Goal: Information Seeking & Learning: Understand process/instructions

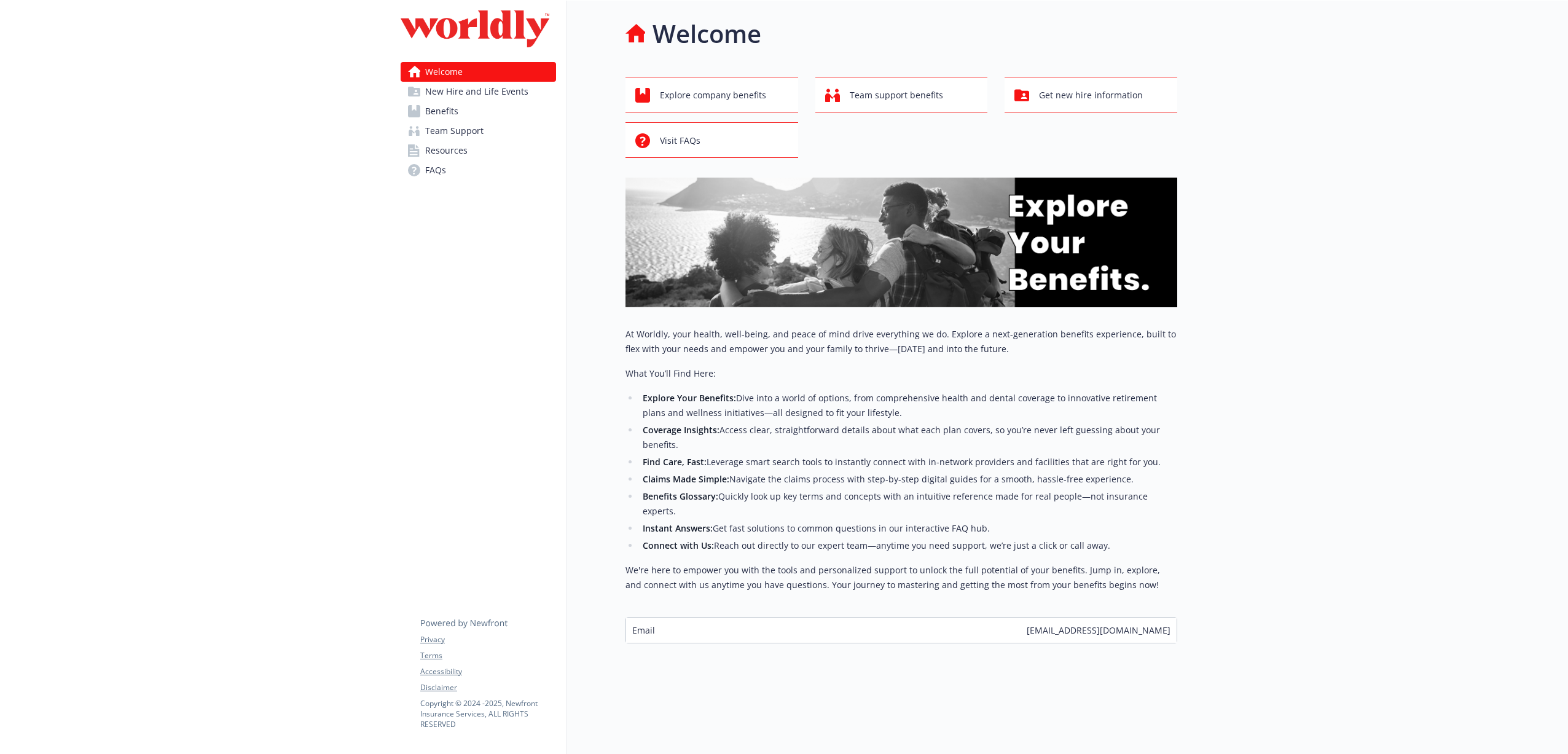
click at [628, 334] on p "At Worldly, your health, well-being, and peace of mind drive everything we do. …" at bounding box center [901, 341] width 552 height 29
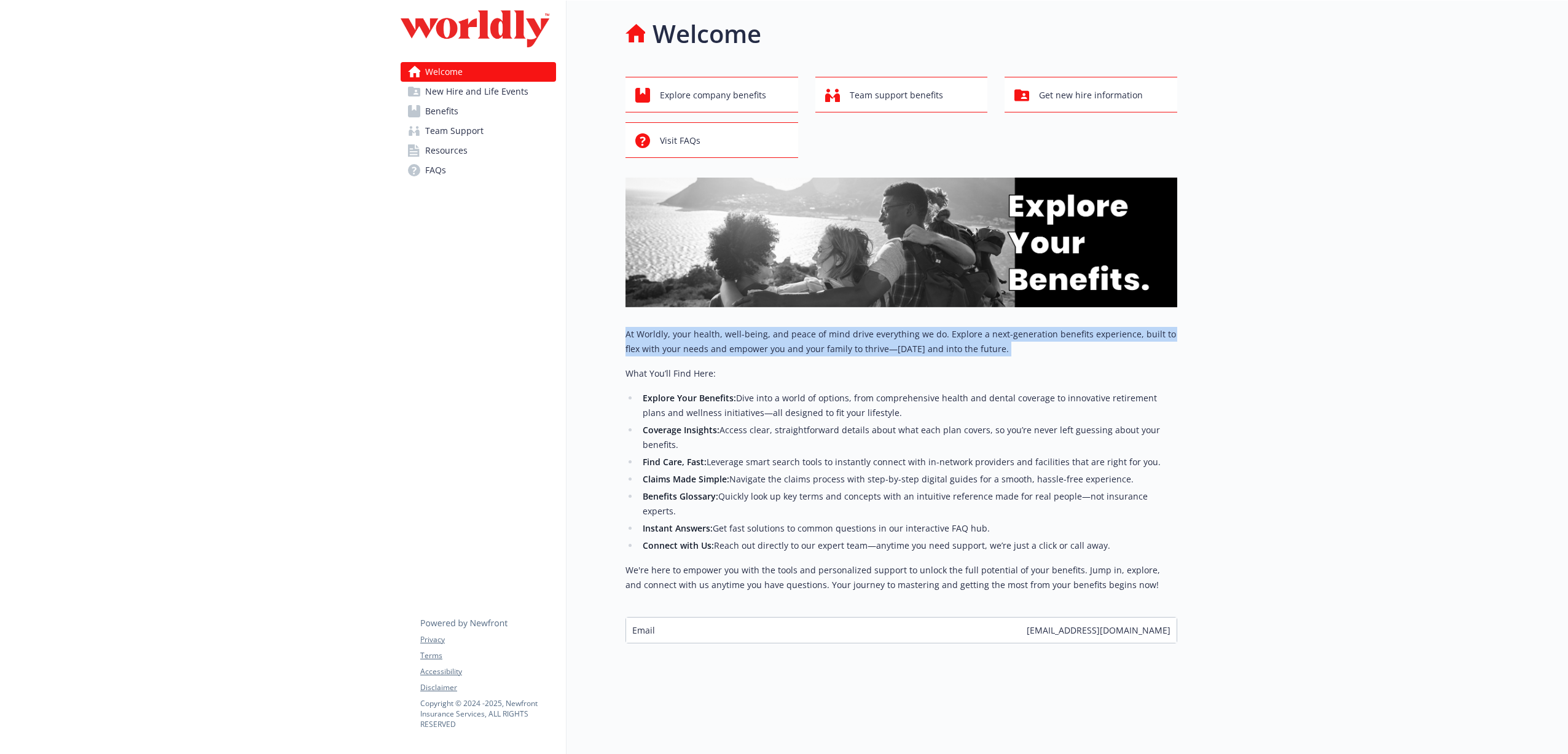
click at [628, 334] on p "At Worldly, your health, well-being, and peace of mind drive everything we do. …" at bounding box center [901, 341] width 552 height 29
click at [624, 335] on div "Welcome Explore company benefits Team support benefits Get new hire information…" at bounding box center [871, 329] width 611 height 657
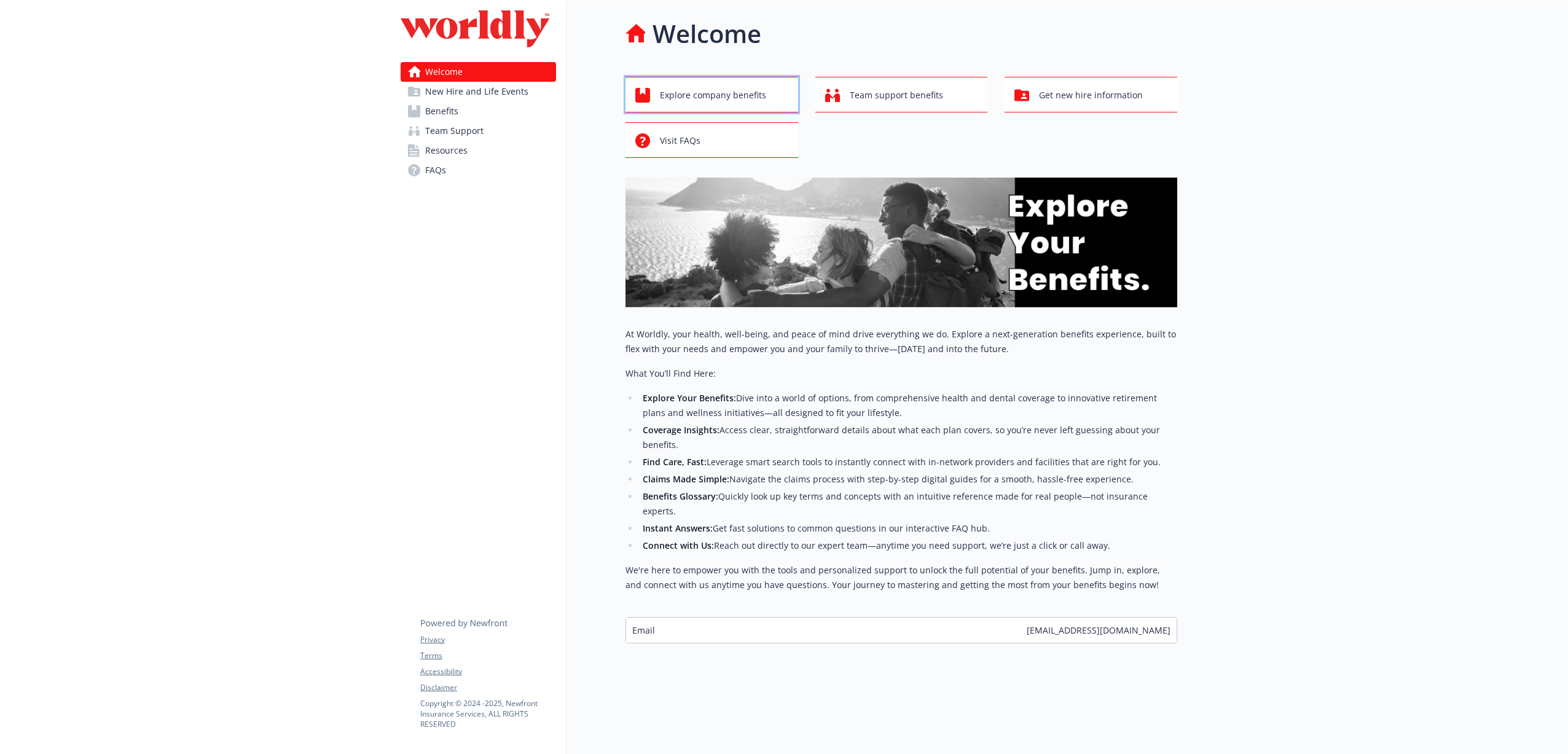
click at [720, 103] on span "Explore company benefits" at bounding box center [713, 95] width 106 height 24
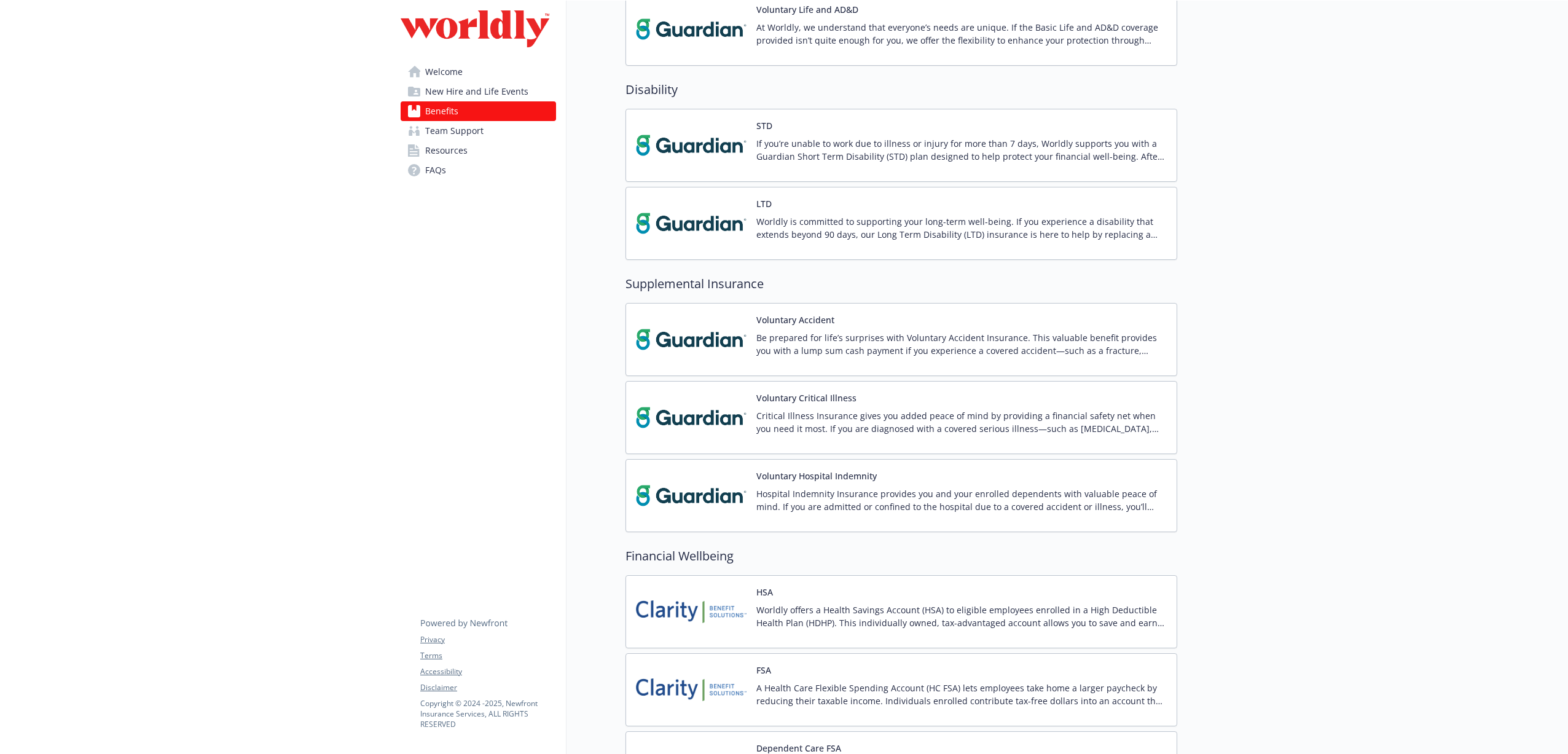
scroll to position [1418, 0]
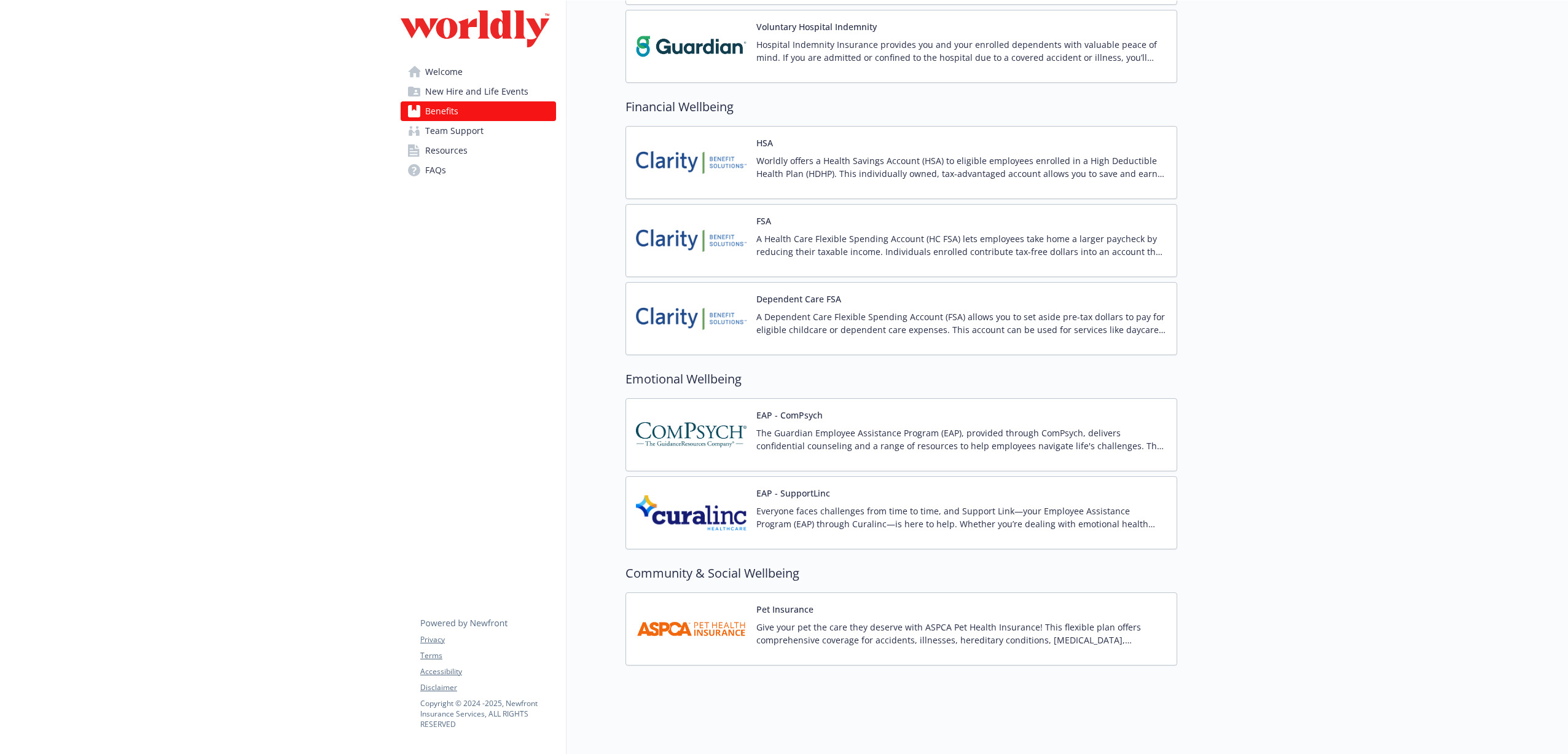
click at [903, 445] on div "The Guardian Employee Assistance Program (EAP), provided through ComPsych, deli…" at bounding box center [962, 443] width 410 height 34
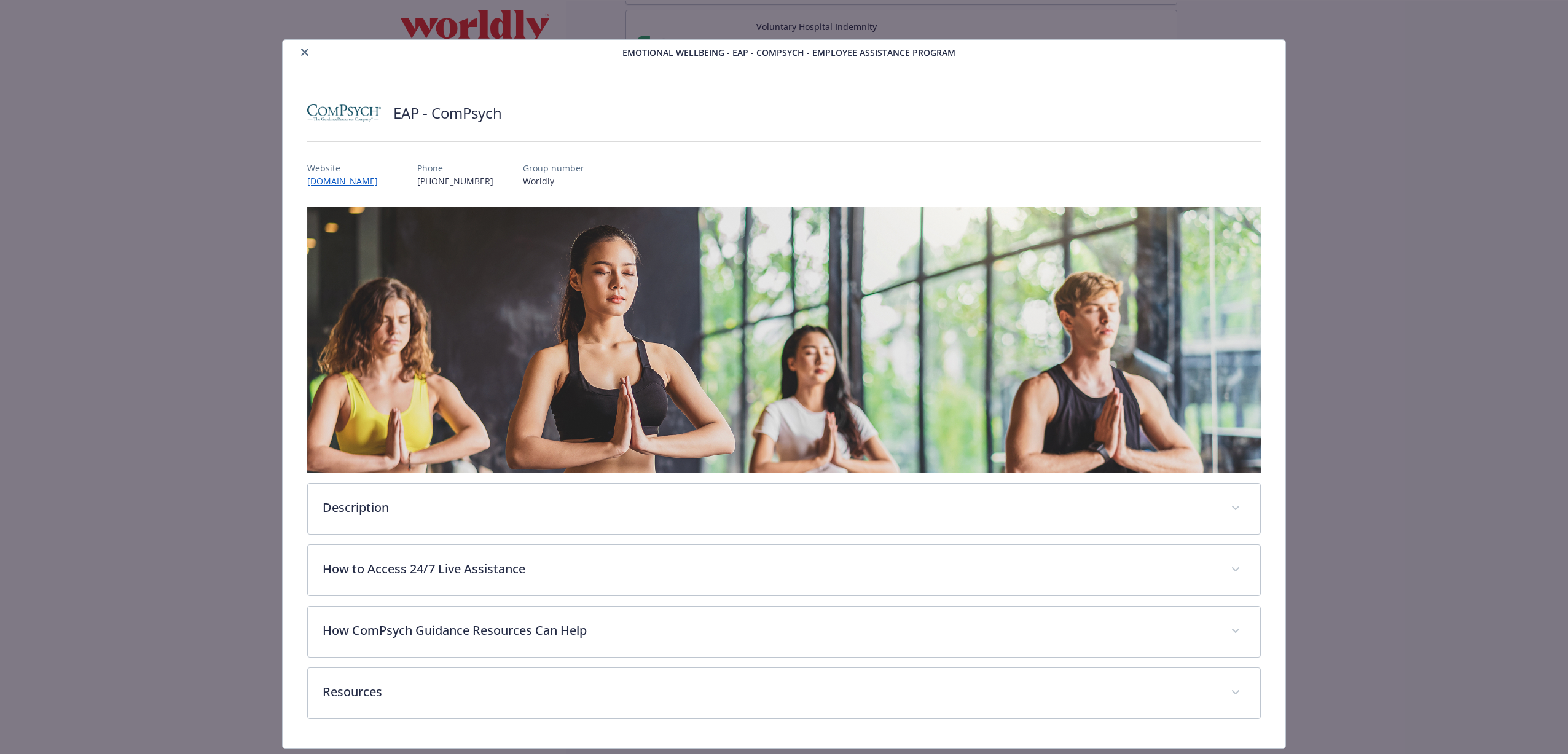
scroll to position [32, 0]
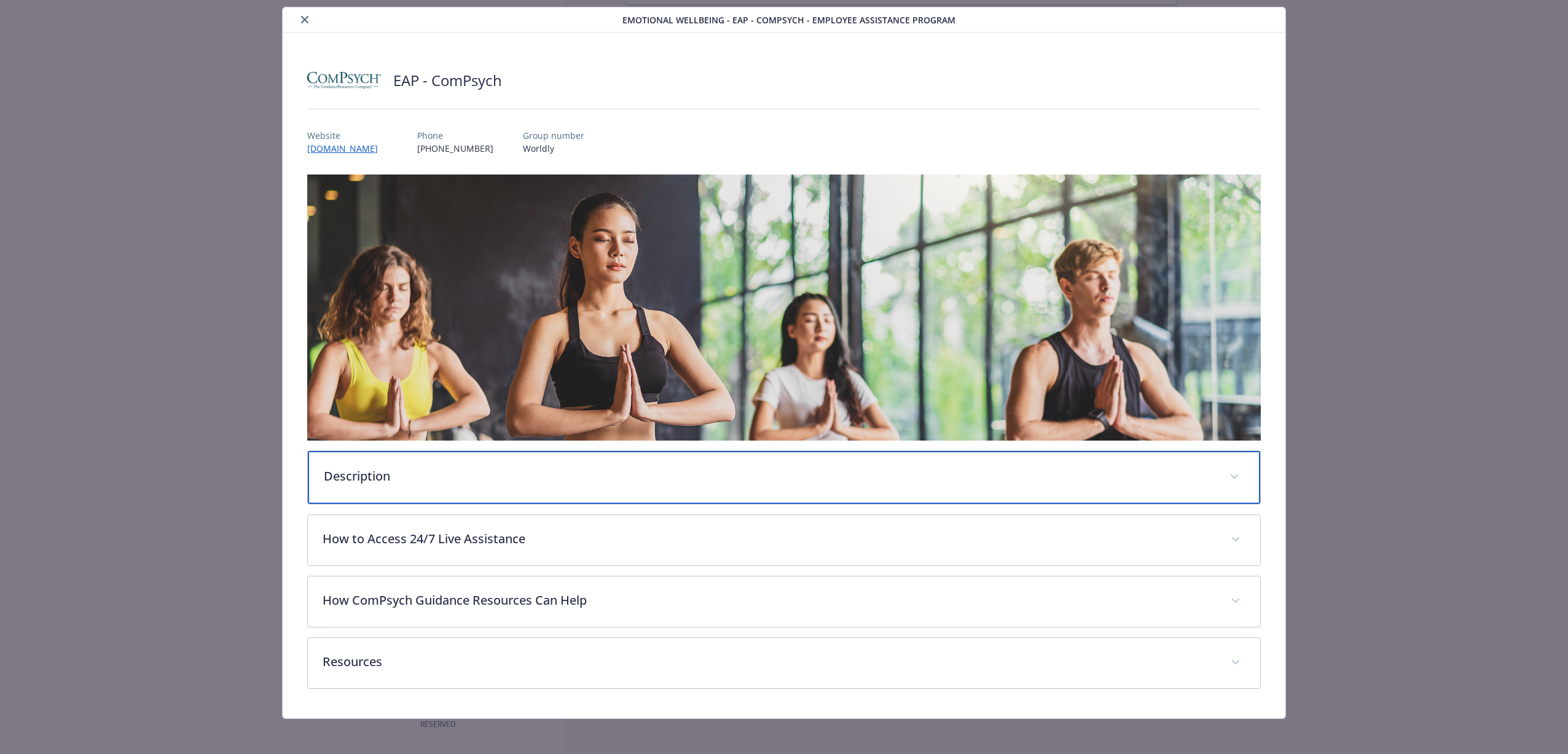
click at [449, 484] on div "Description" at bounding box center [784, 478] width 952 height 53
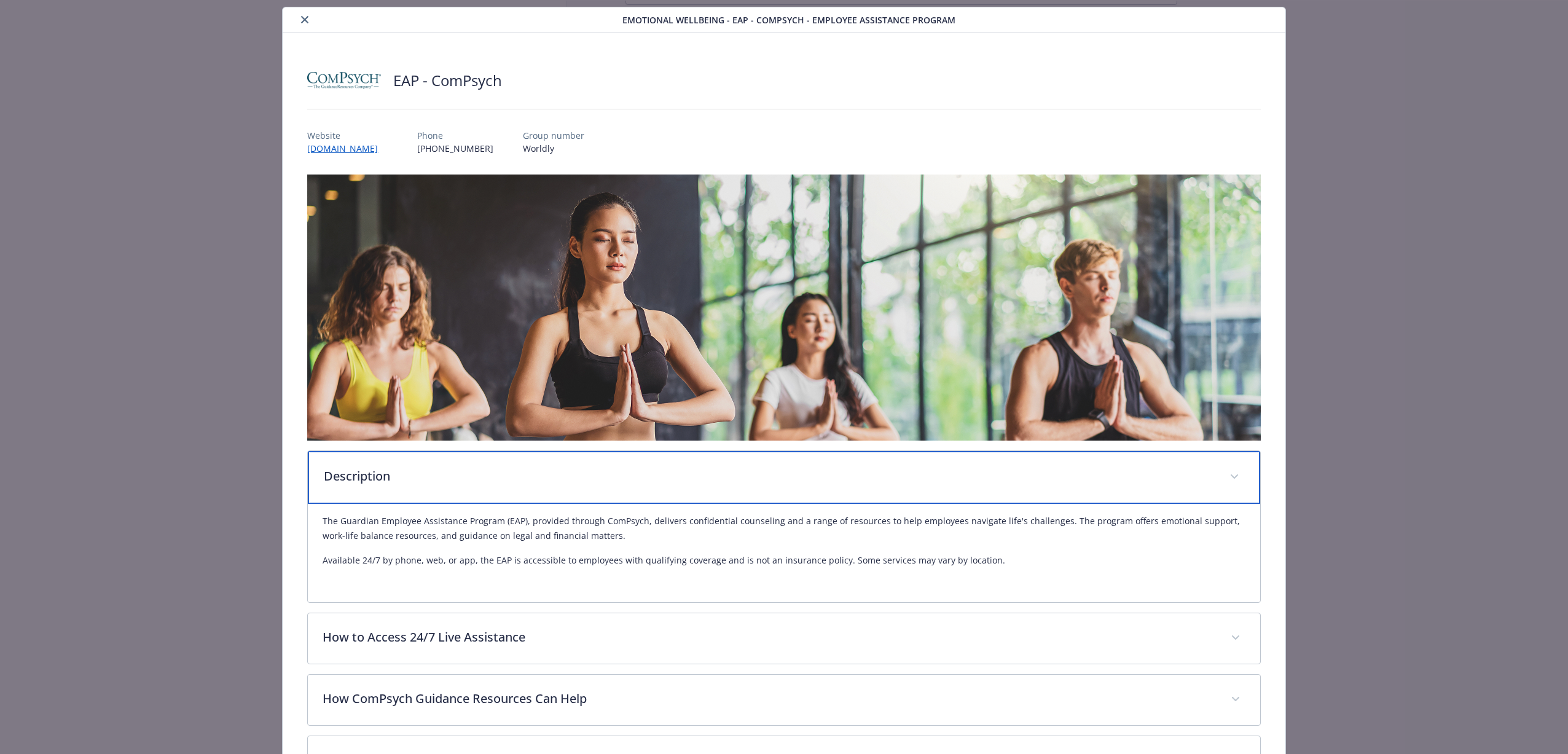
click at [449, 483] on p "Description" at bounding box center [769, 476] width 891 height 19
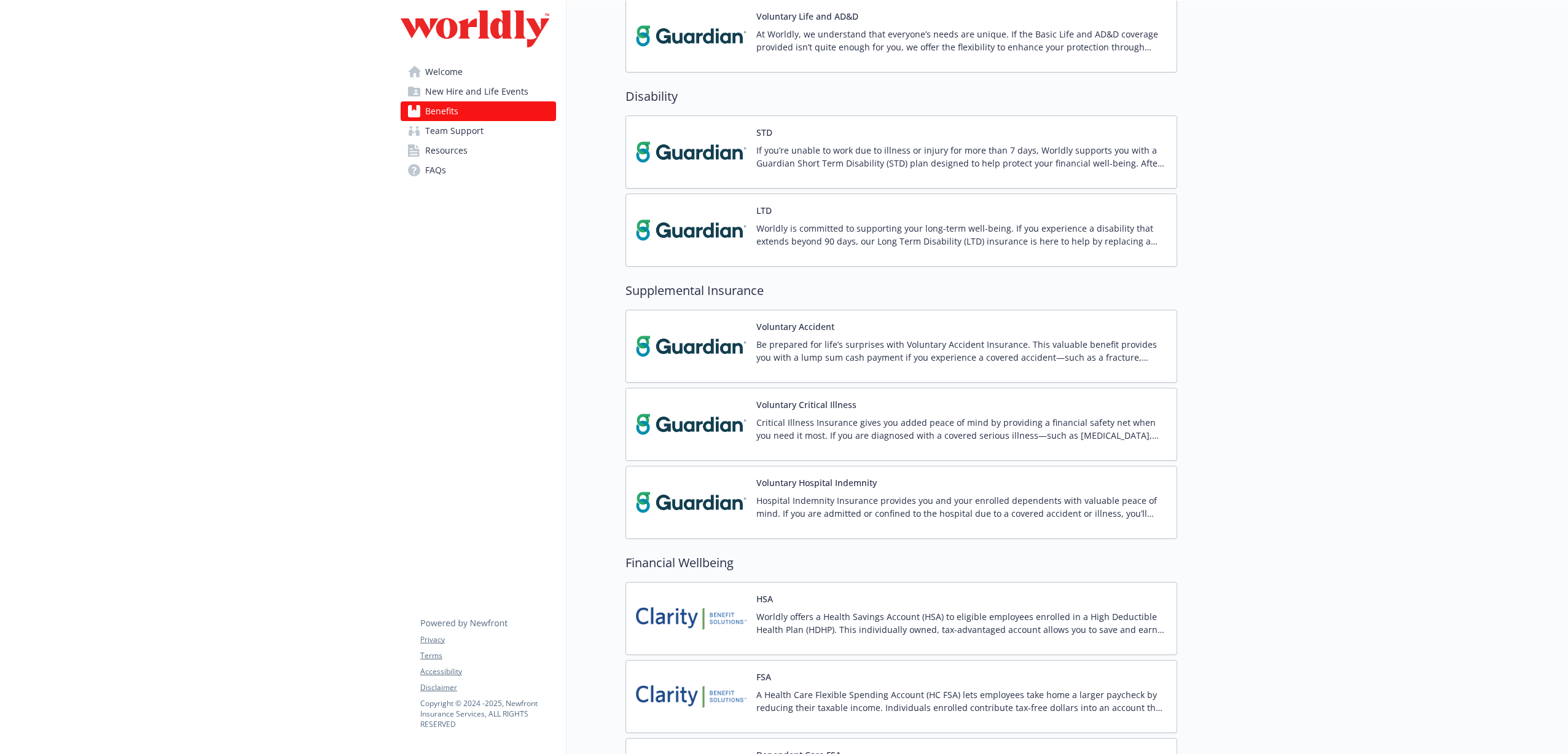
click at [449, 156] on span "Resources" at bounding box center [446, 150] width 42 height 19
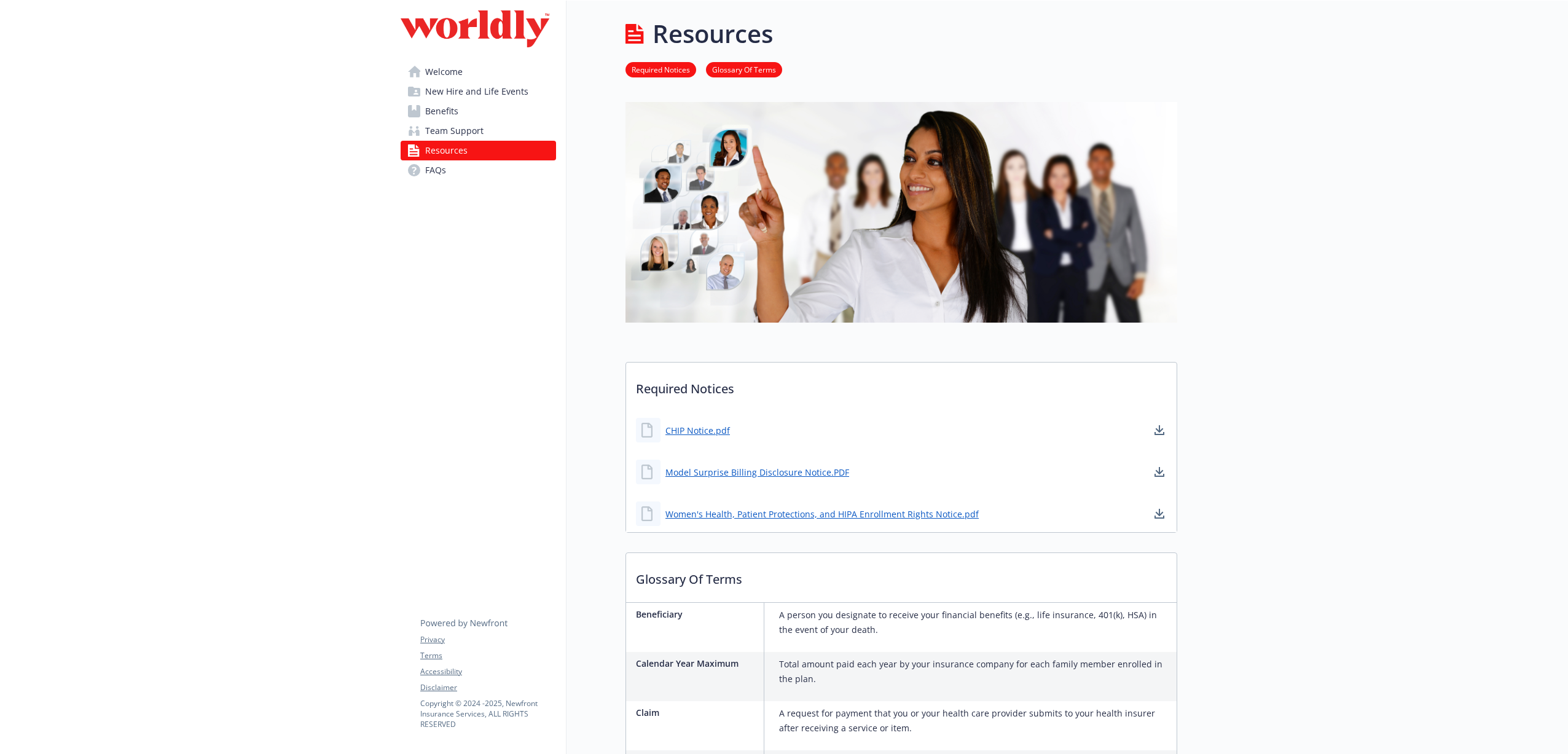
click at [474, 173] on link "FAQs" at bounding box center [478, 169] width 156 height 19
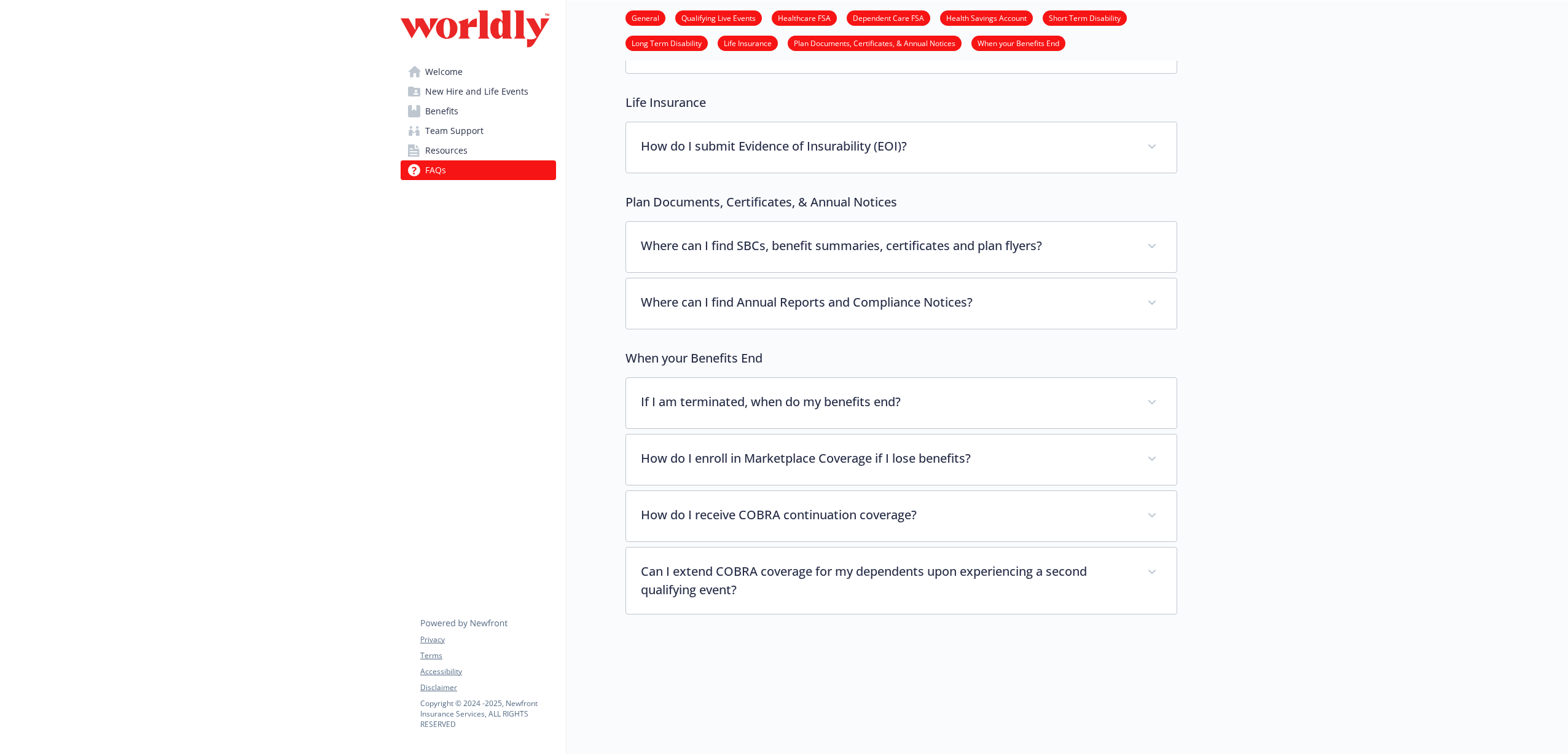
scroll to position [2644, 0]
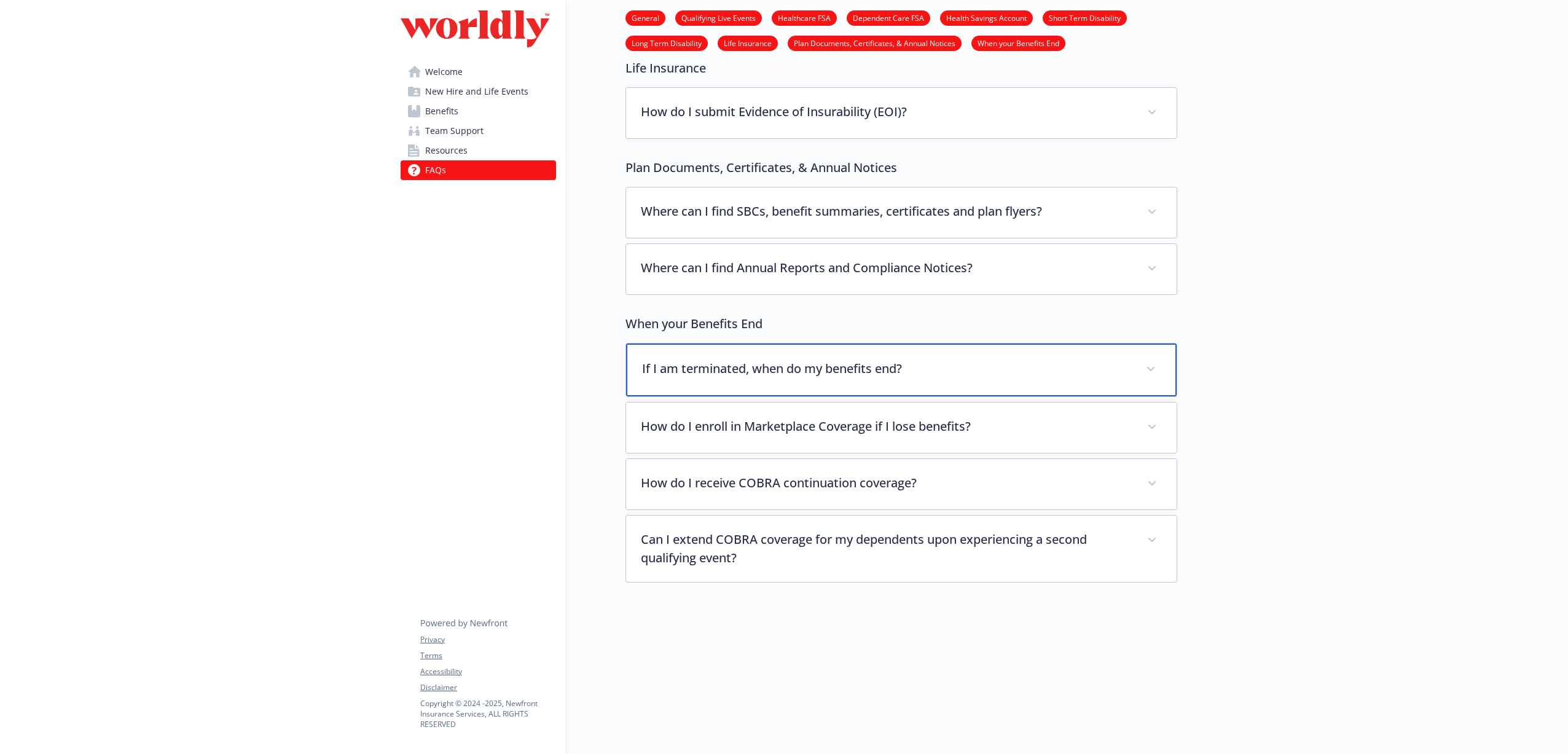
click at [682, 344] on div "If I am terminated, when do my benefits end?" at bounding box center [901, 370] width 550 height 53
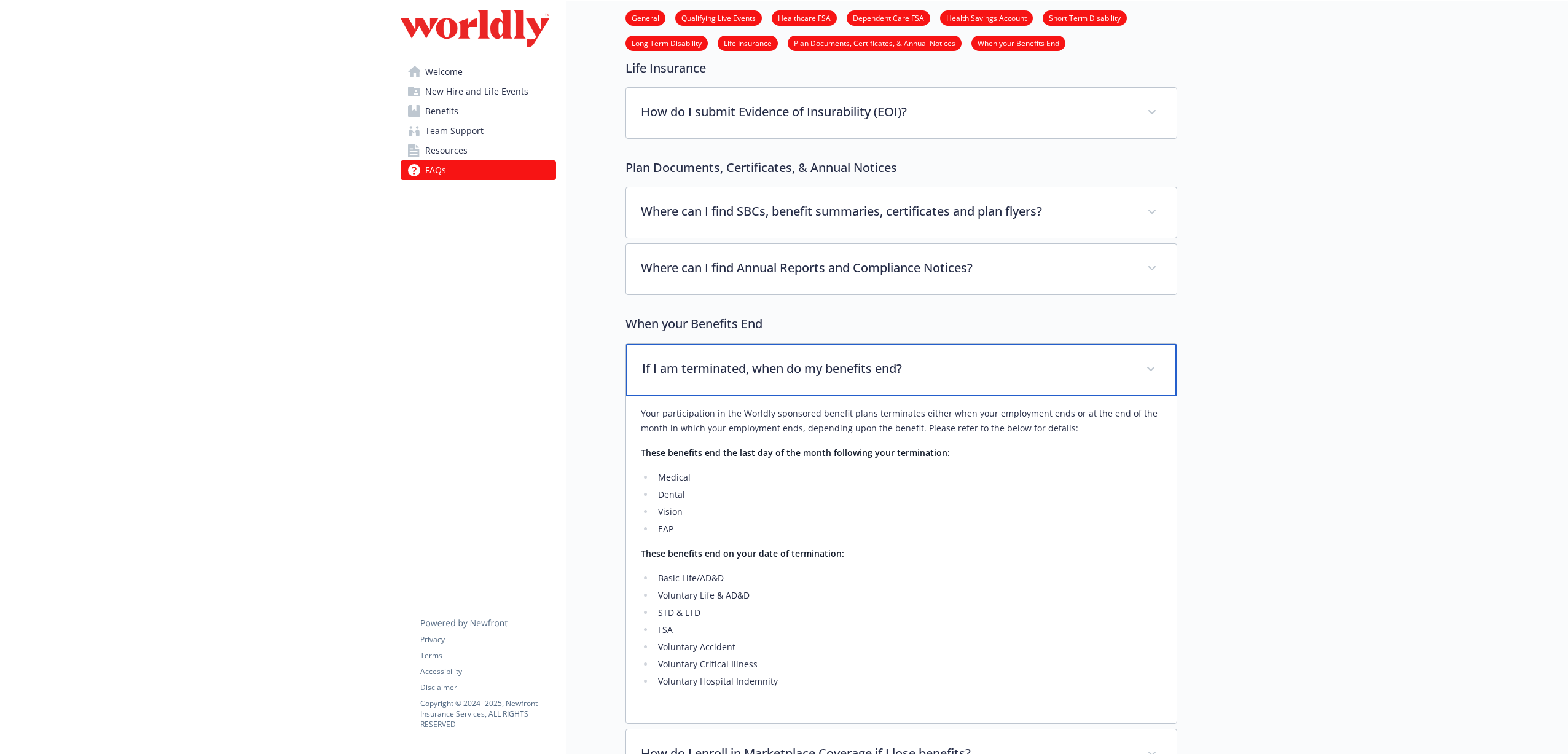
click at [682, 344] on div "If I am terminated, when do my benefits end?" at bounding box center [901, 370] width 550 height 53
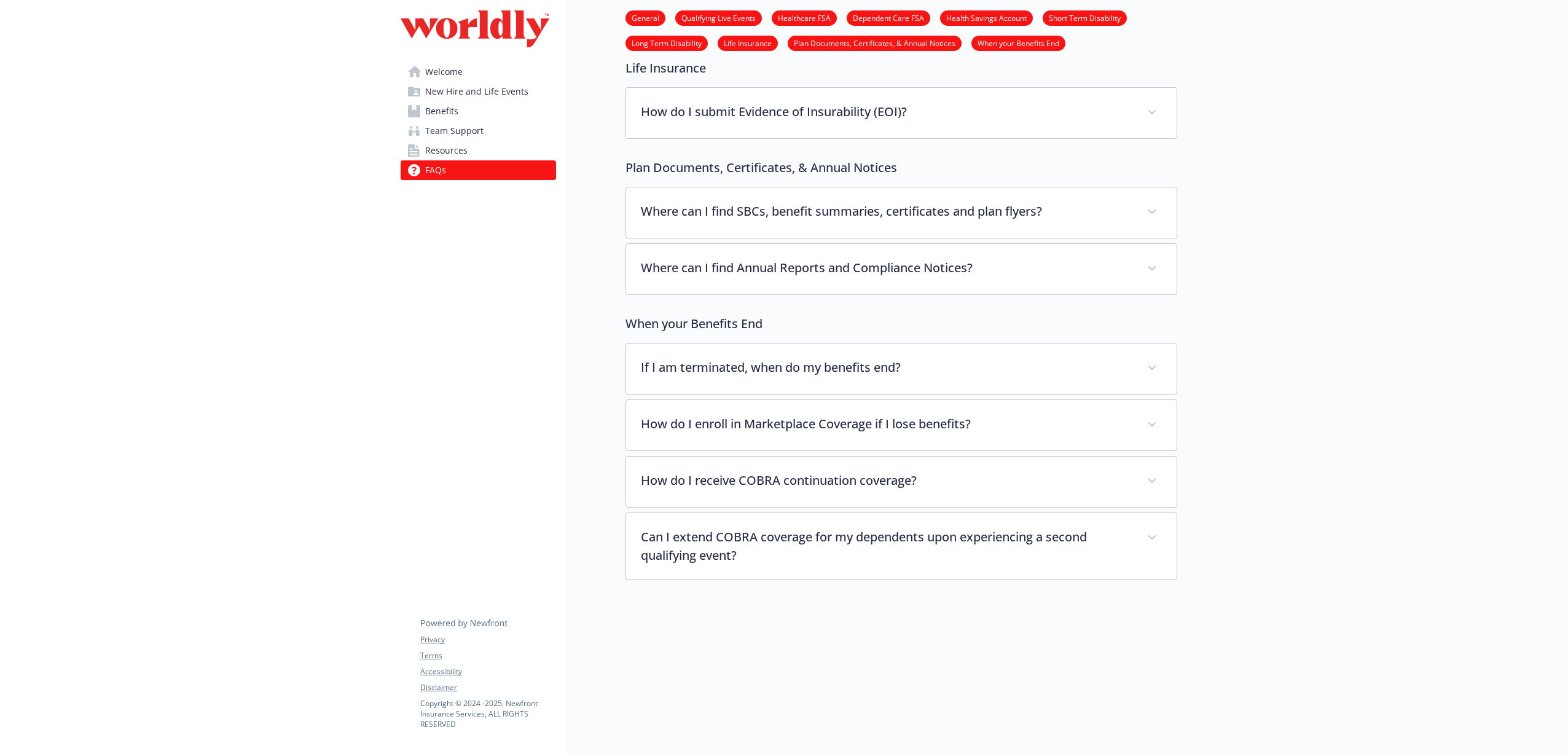
click at [471, 140] on li "Welcome New Hire and Life Events Benefits Team Support Resources FAQs" at bounding box center [478, 121] width 156 height 118
click at [478, 151] on link "Resources" at bounding box center [478, 150] width 156 height 19
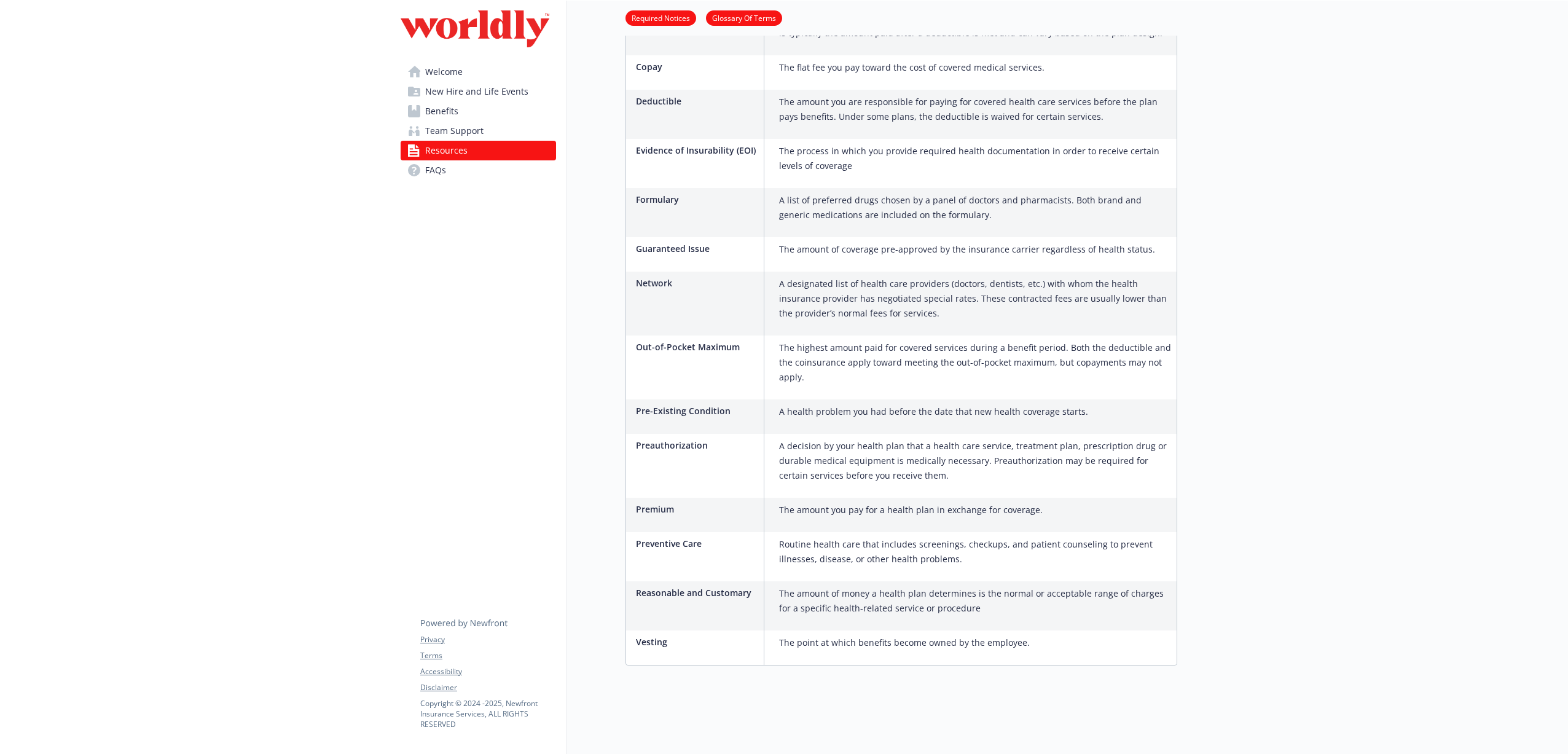
scroll to position [753, 0]
click at [476, 133] on span "Team Support" at bounding box center [454, 131] width 58 height 19
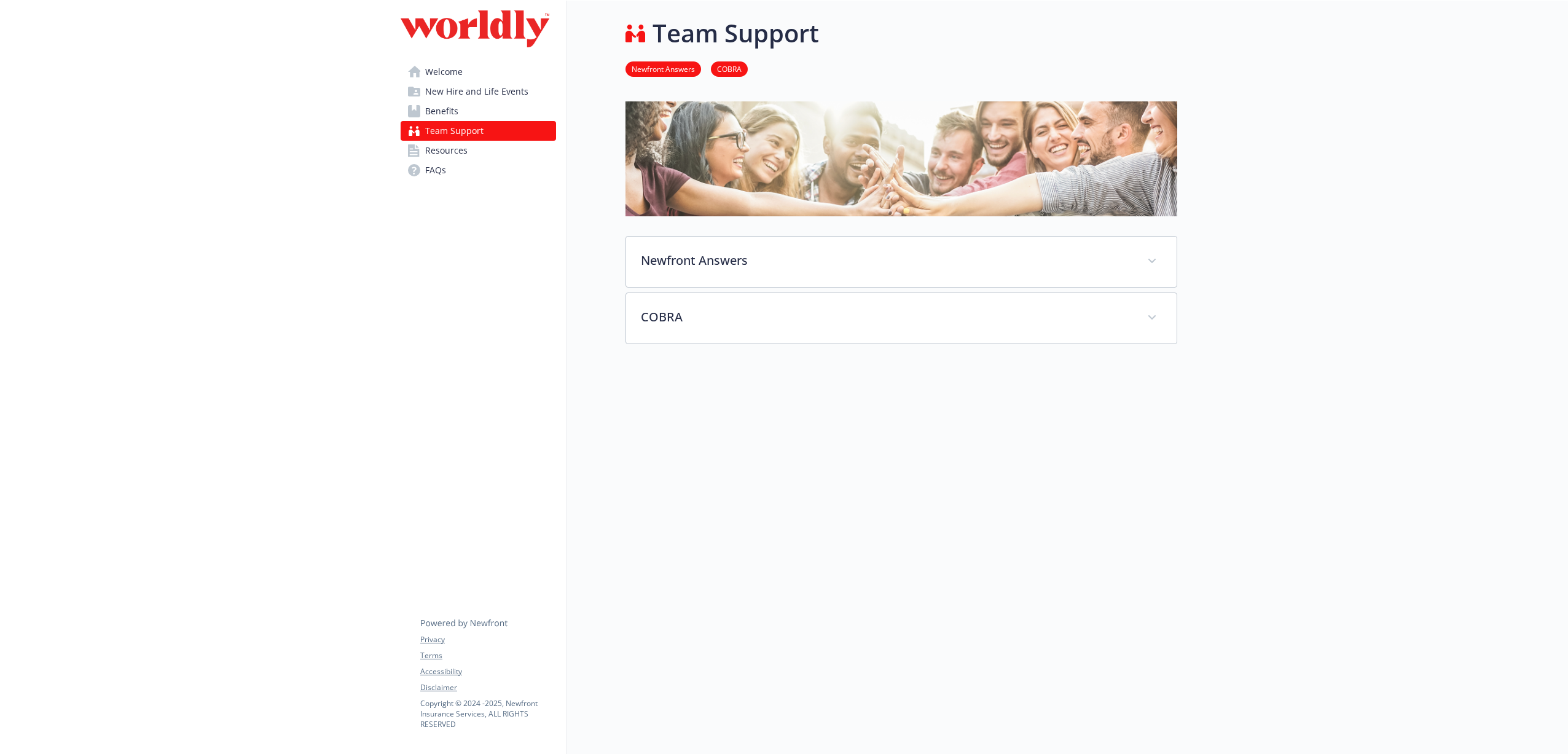
scroll to position [10, 0]
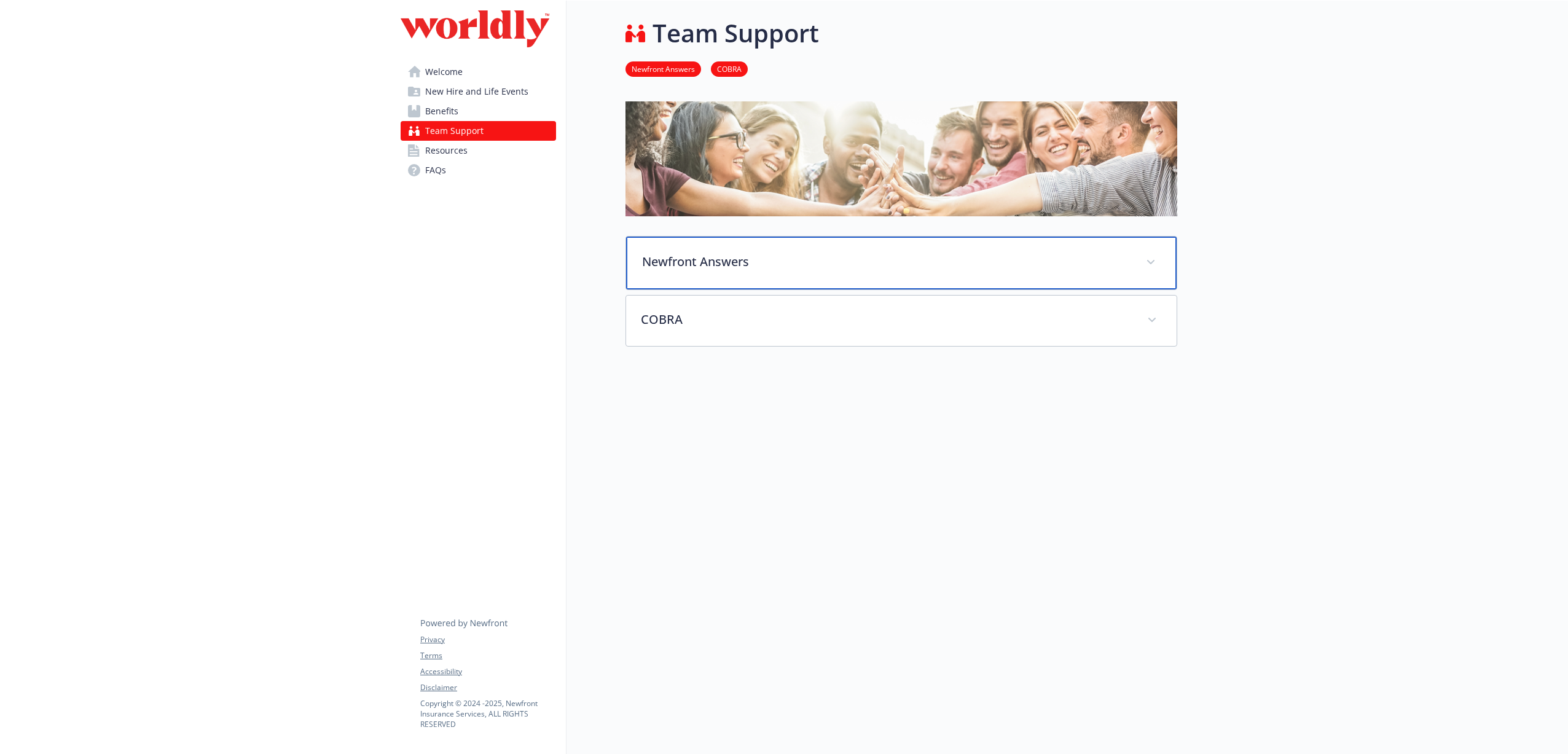
click at [691, 270] on div "Newfront Answers" at bounding box center [901, 263] width 550 height 53
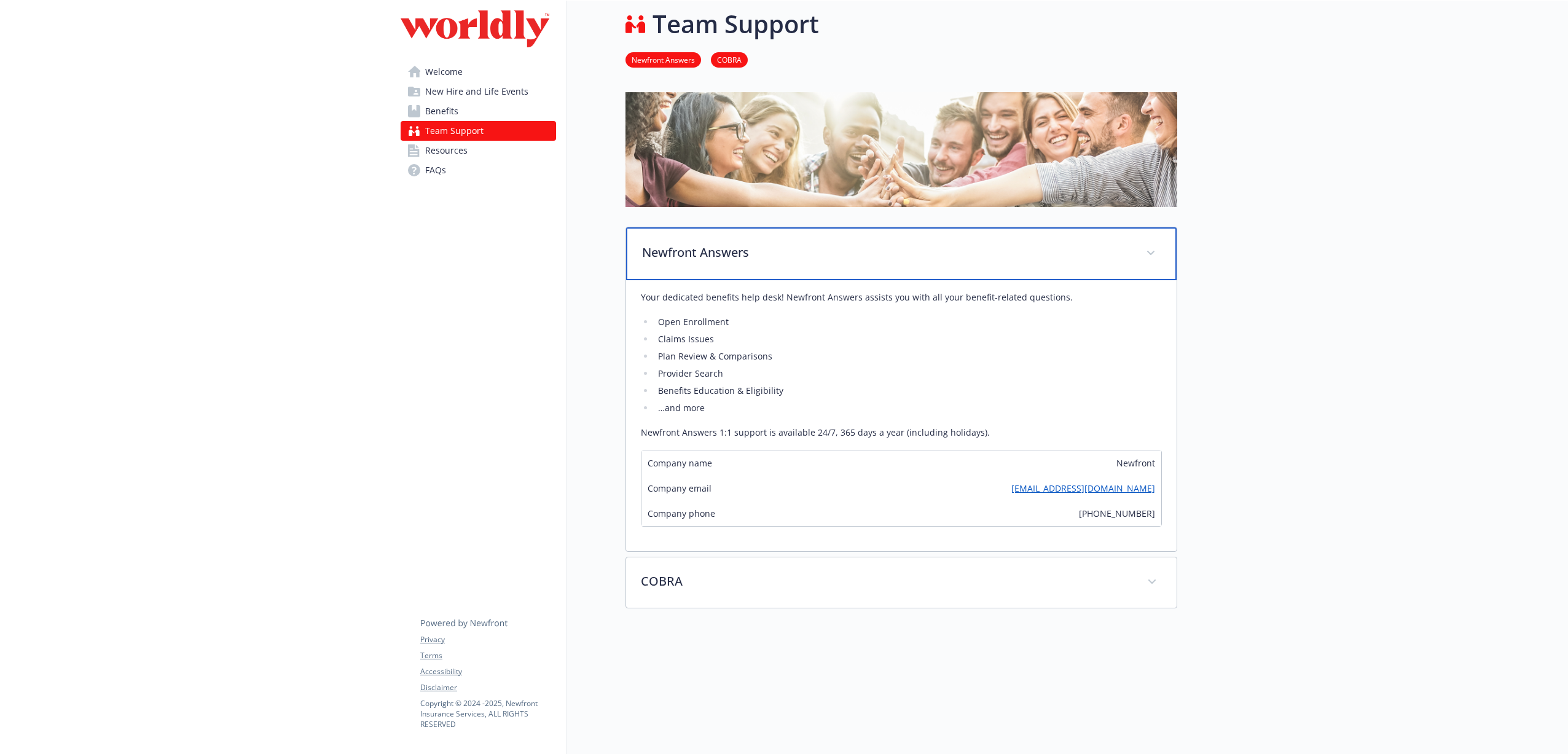
click at [691, 270] on div "Newfront Answers" at bounding box center [901, 254] width 550 height 53
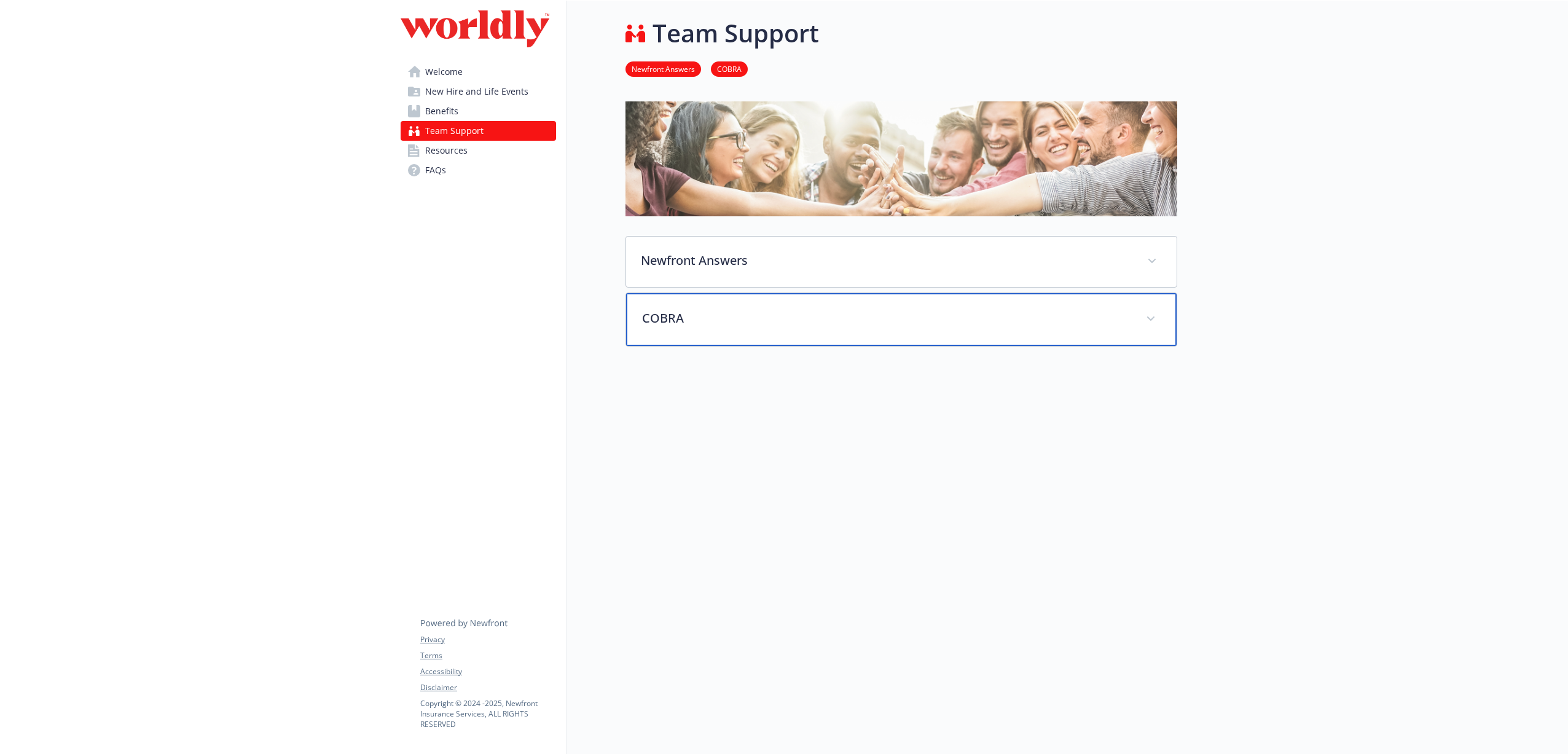
click at [703, 336] on div "COBRA" at bounding box center [901, 319] width 550 height 53
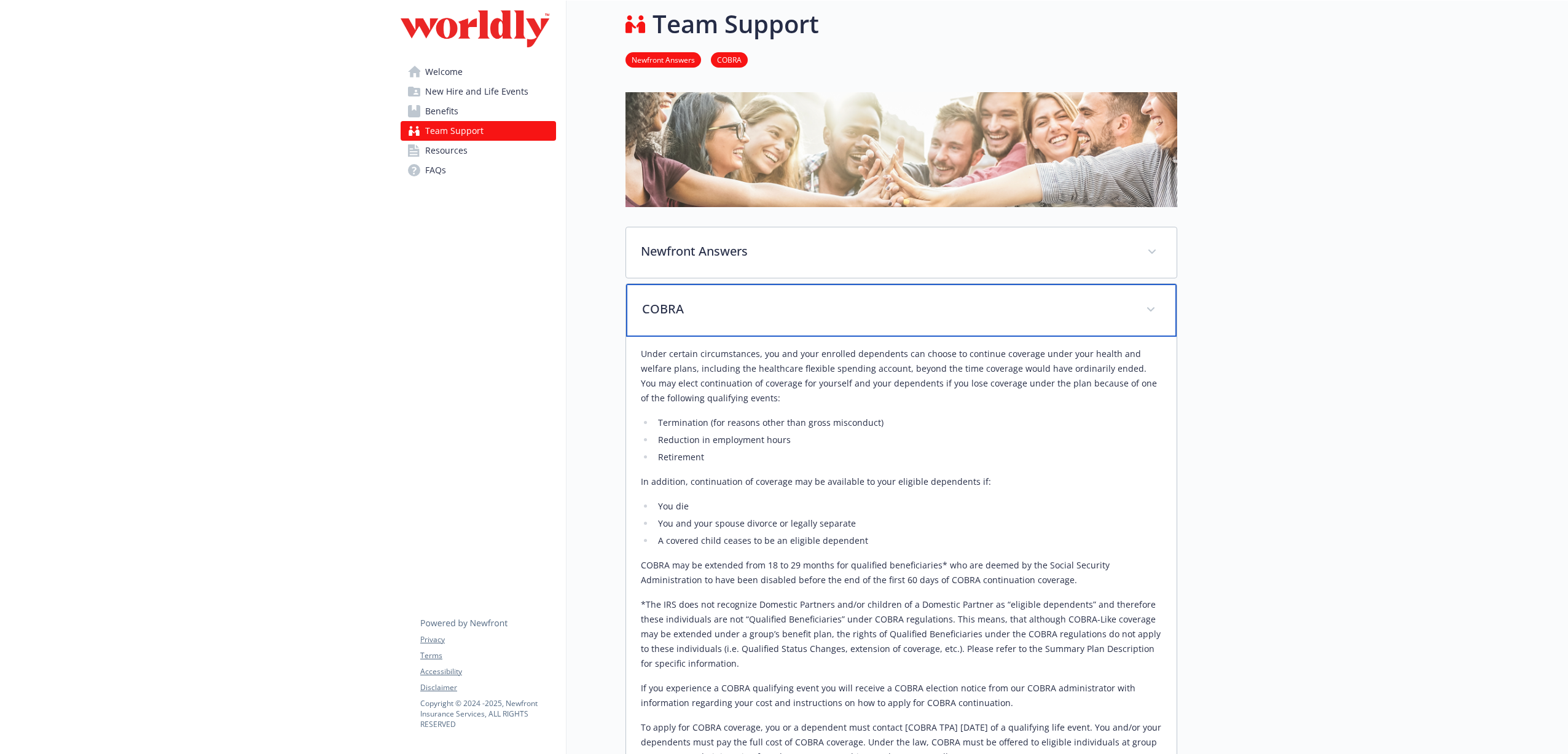
click at [693, 323] on div "COBRA" at bounding box center [901, 311] width 550 height 53
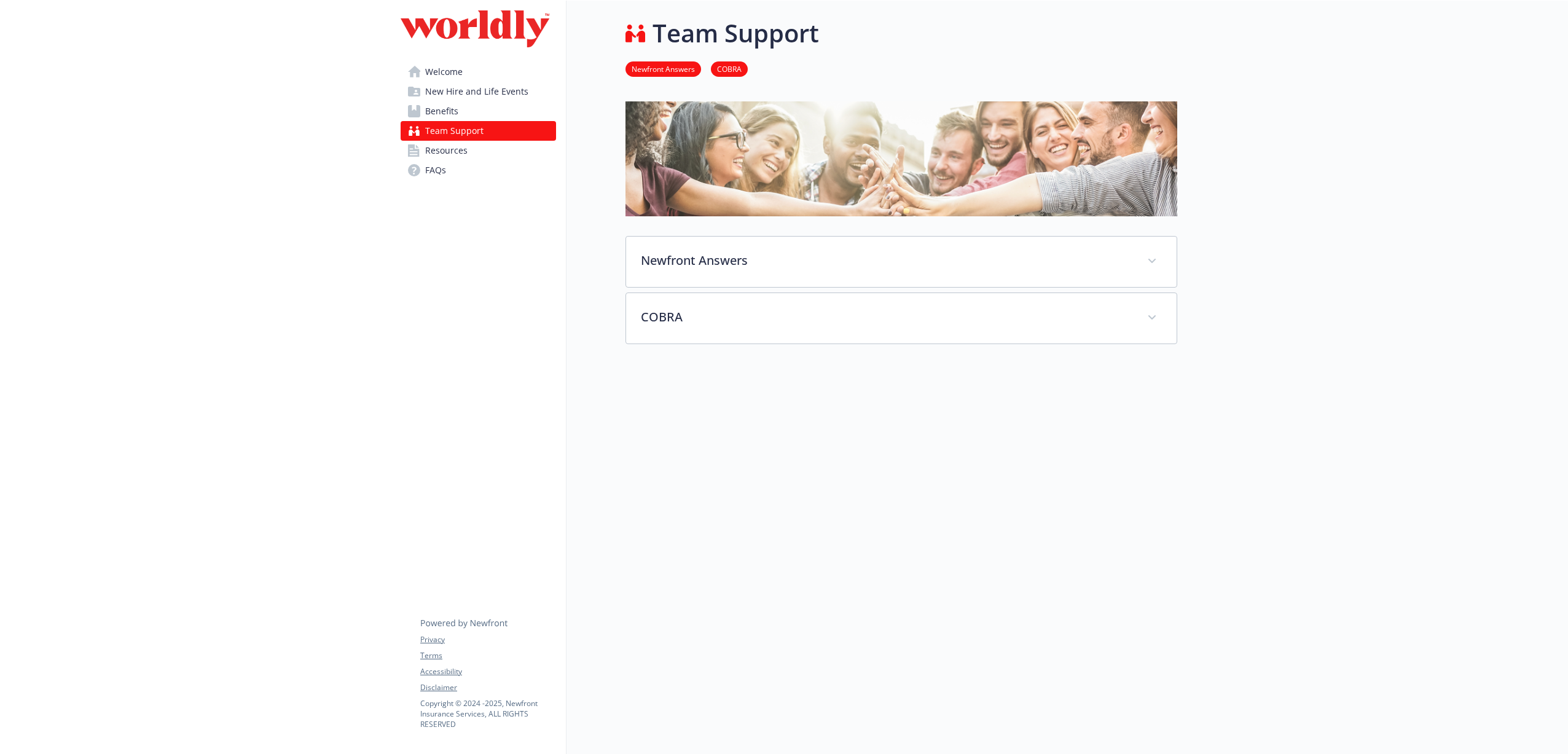
click at [443, 105] on span "Benefits" at bounding box center [442, 110] width 33 height 19
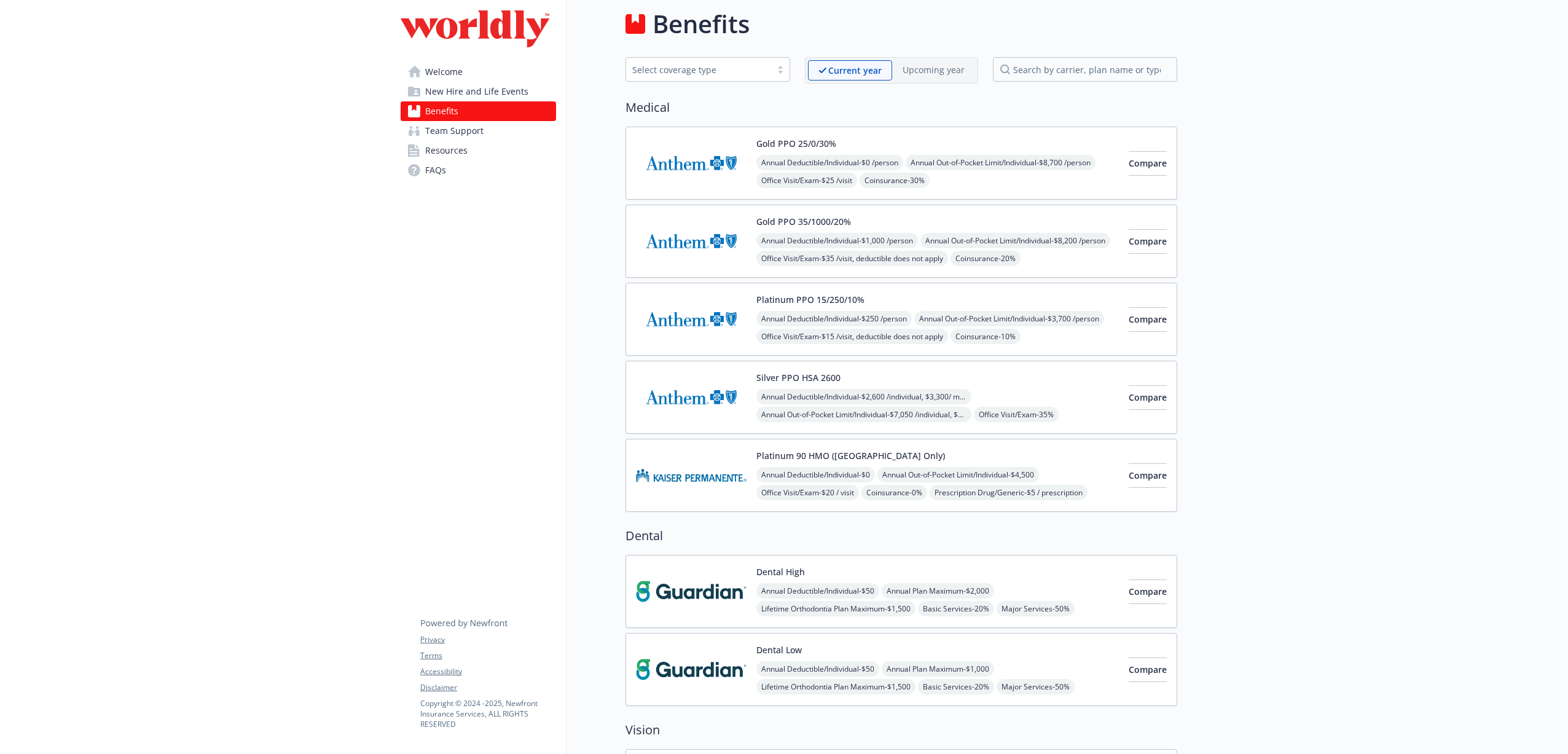
click at [451, 92] on span "New Hire and Life Events" at bounding box center [477, 91] width 103 height 19
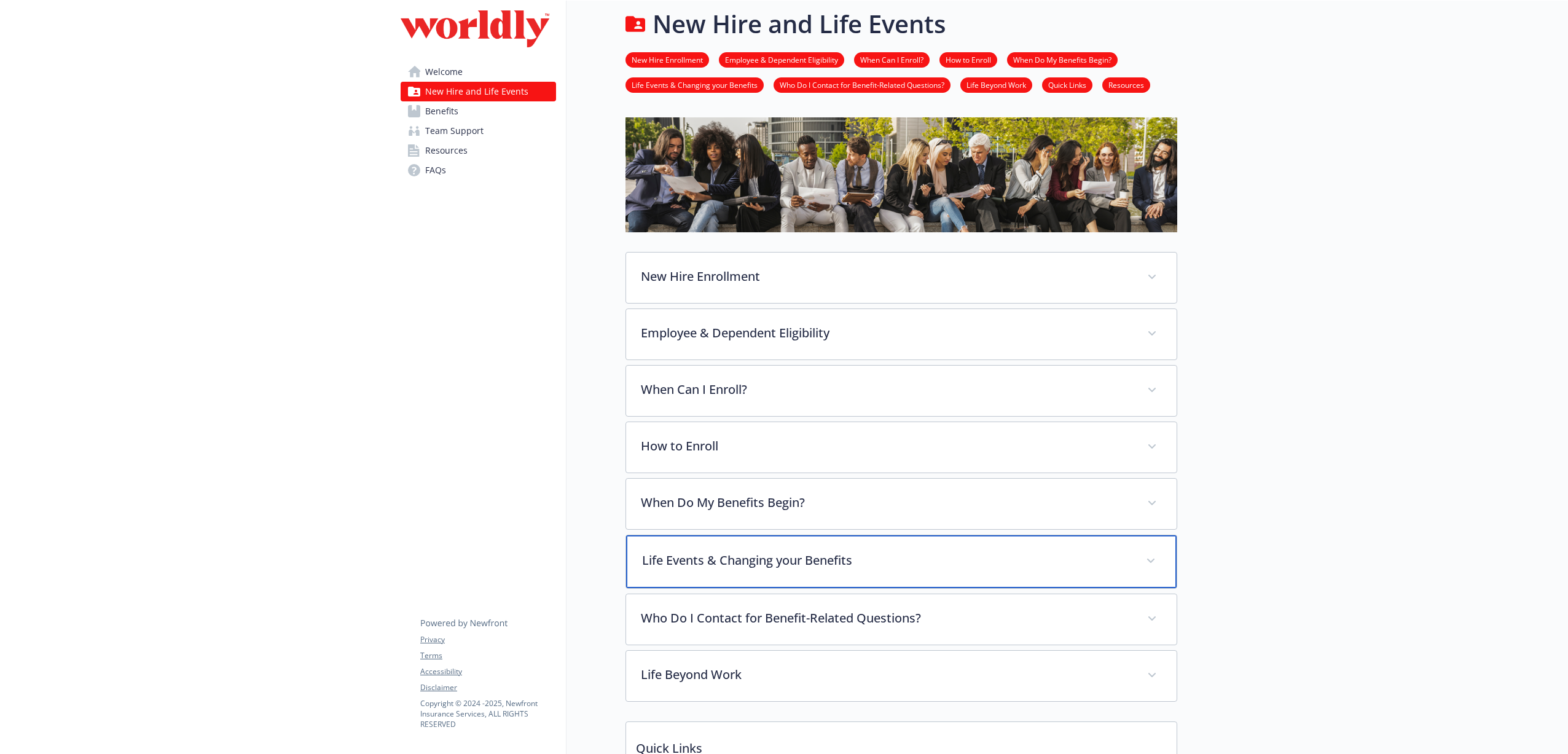
click at [835, 567] on p "Life Events & Changing your Benefits" at bounding box center [887, 560] width 489 height 19
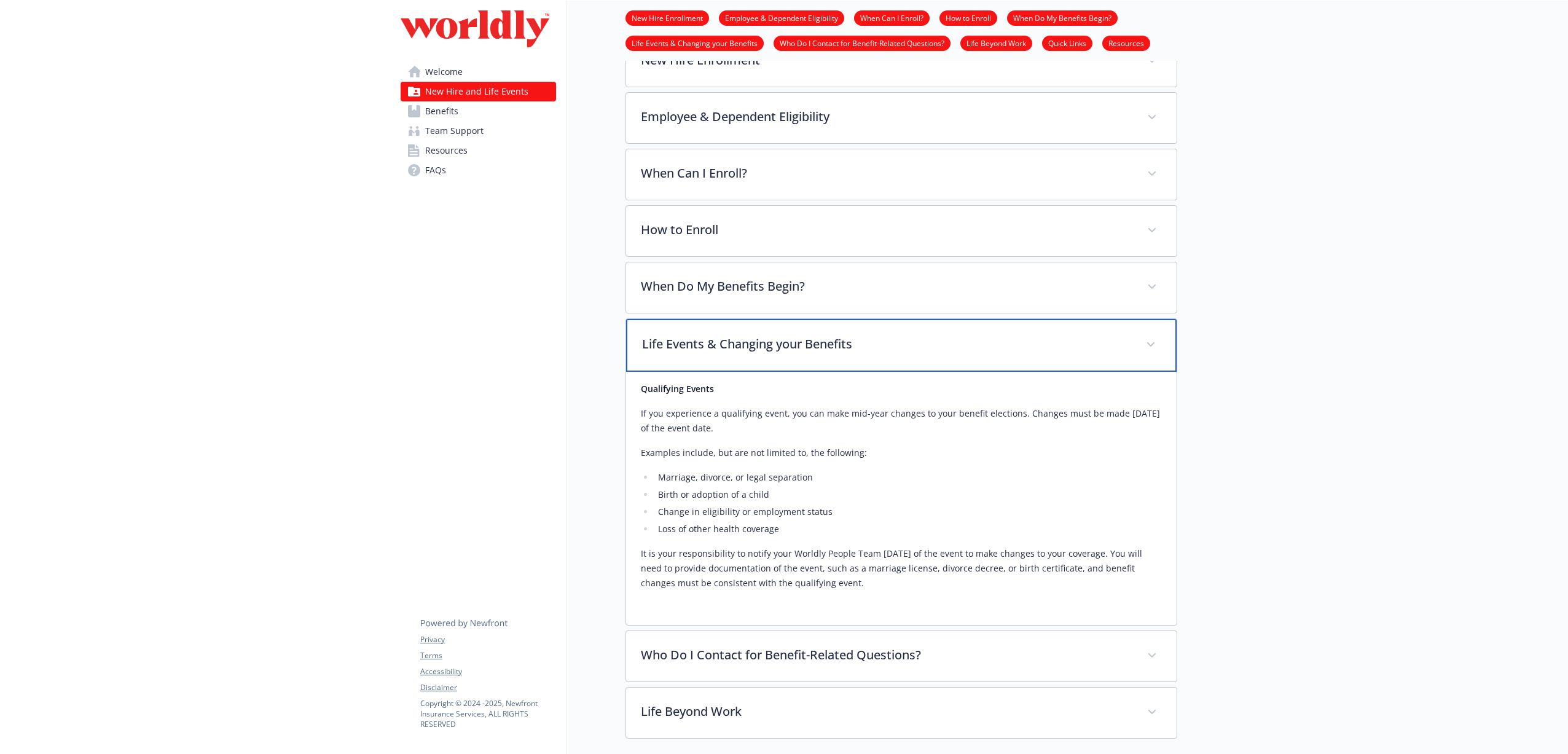
scroll to position [227, 0]
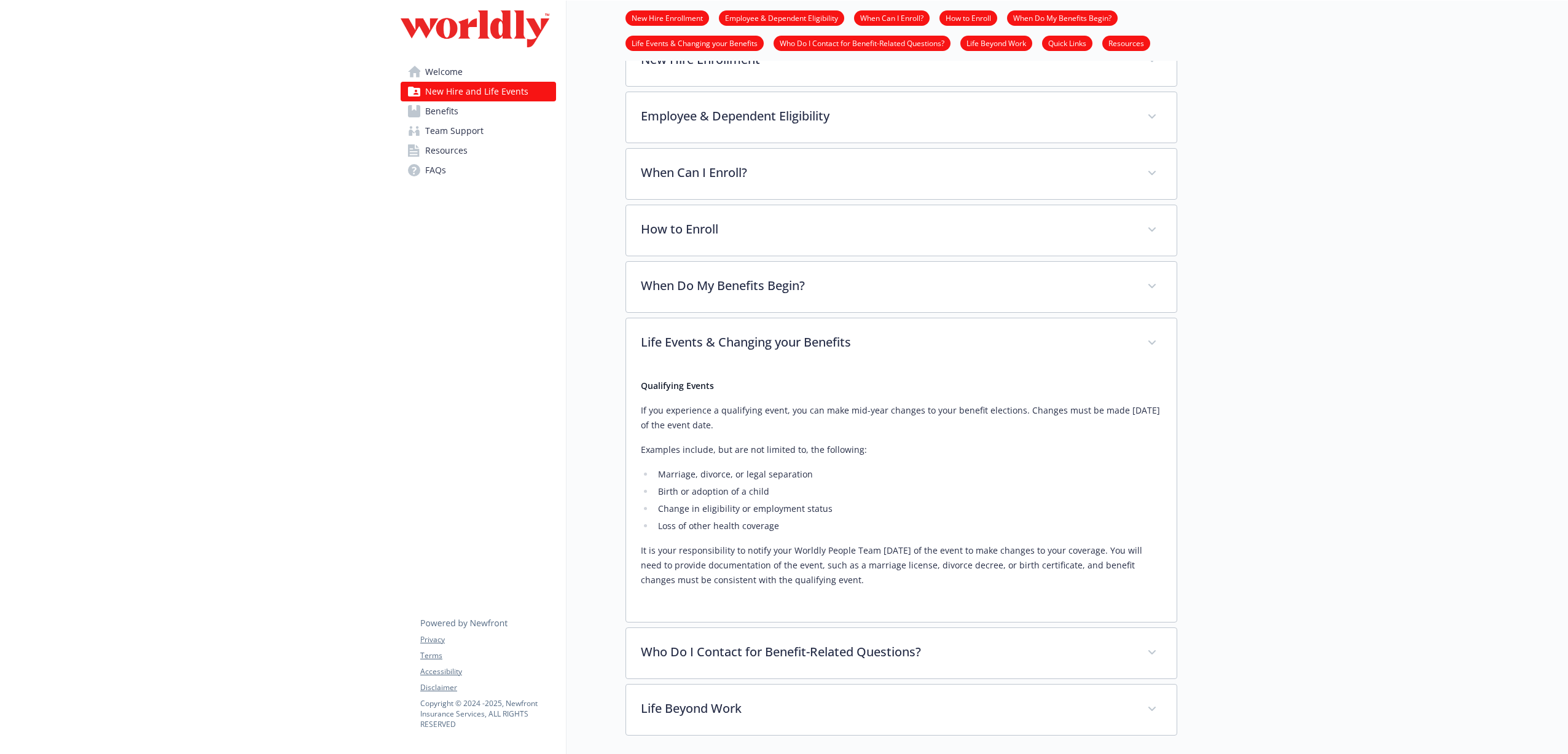
click at [746, 482] on ul "Marriage, divorce, or legal separation Birth or adoption of a child Change in e…" at bounding box center [901, 500] width 521 height 66
drag, startPoint x: 746, startPoint y: 482, endPoint x: 769, endPoint y: 521, distance: 45.3
click at [769, 521] on ul "Marriage, divorce, or legal separation Birth or adoption of a child Change in e…" at bounding box center [901, 500] width 521 height 66
click at [769, 521] on li "Loss of other health coverage" at bounding box center [908, 526] width 507 height 15
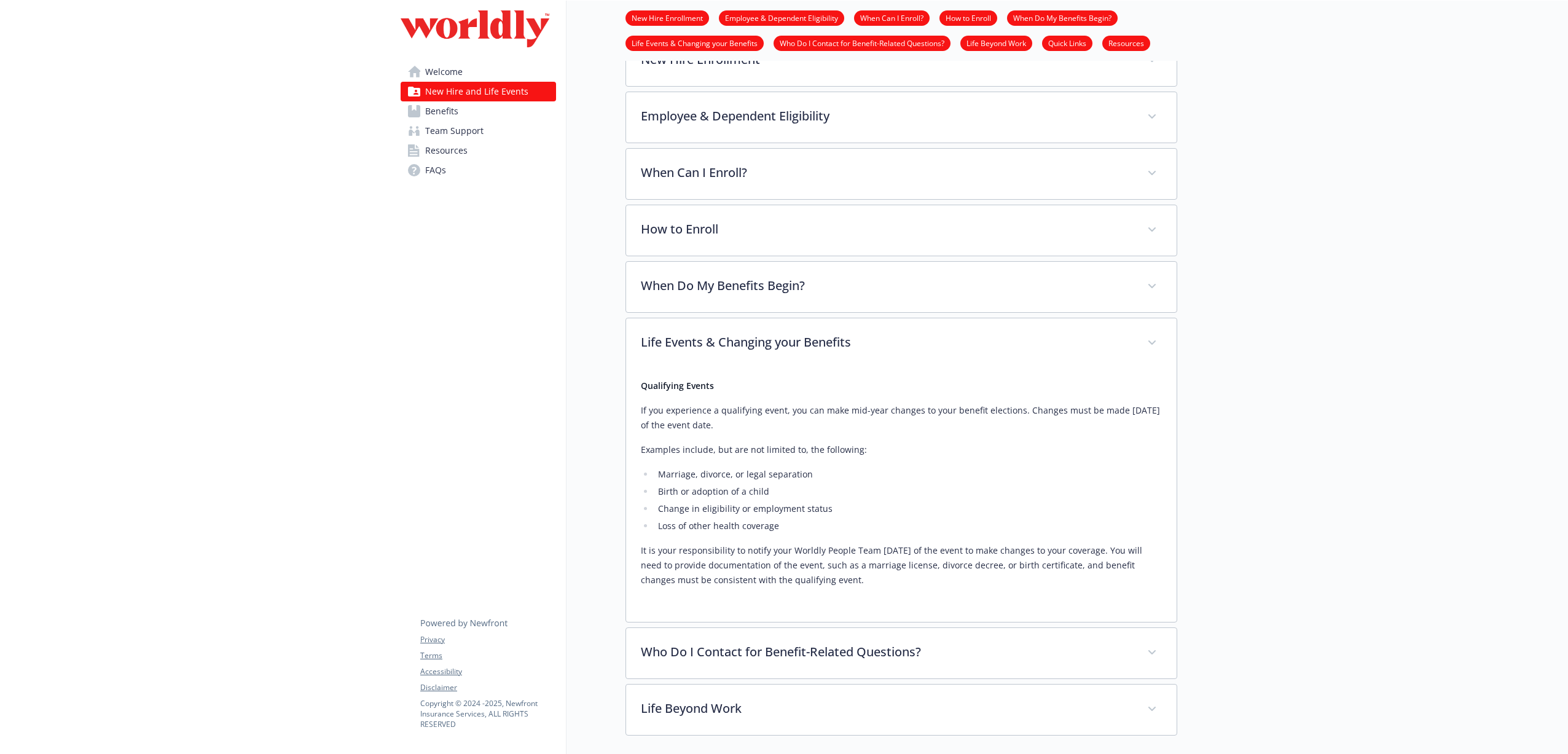
click at [769, 521] on li "Loss of other health coverage" at bounding box center [908, 526] width 507 height 15
drag, startPoint x: 768, startPoint y: 522, endPoint x: 733, endPoint y: 485, distance: 50.9
click at [733, 485] on ul "Marriage, divorce, or legal separation Birth or adoption of a child Change in e…" at bounding box center [901, 500] width 521 height 66
drag, startPoint x: 733, startPoint y: 485, endPoint x: 729, endPoint y: 477, distance: 8.9
click at [729, 477] on ul "Marriage, divorce, or legal separation Birth or adoption of a child Change in e…" at bounding box center [901, 500] width 521 height 66
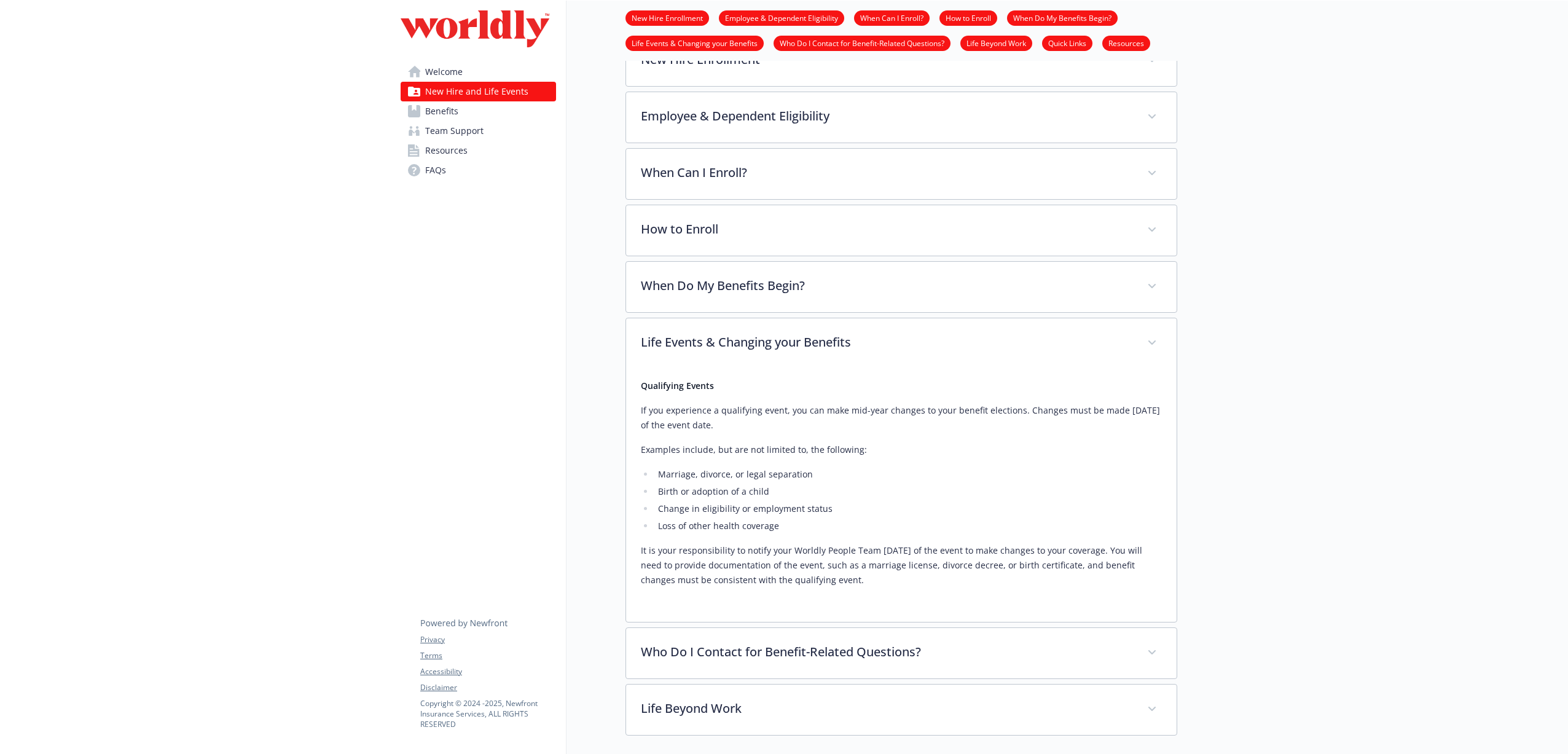
click at [729, 477] on li "Marriage, divorce, or legal separation" at bounding box center [908, 474] width 507 height 15
drag, startPoint x: 729, startPoint y: 477, endPoint x: 764, endPoint y: 524, distance: 58.6
click at [764, 524] on ul "Marriage, divorce, or legal separation Birth or adoption of a child Change in e…" at bounding box center [901, 500] width 521 height 66
click at [764, 524] on li "Loss of other health coverage" at bounding box center [908, 526] width 507 height 15
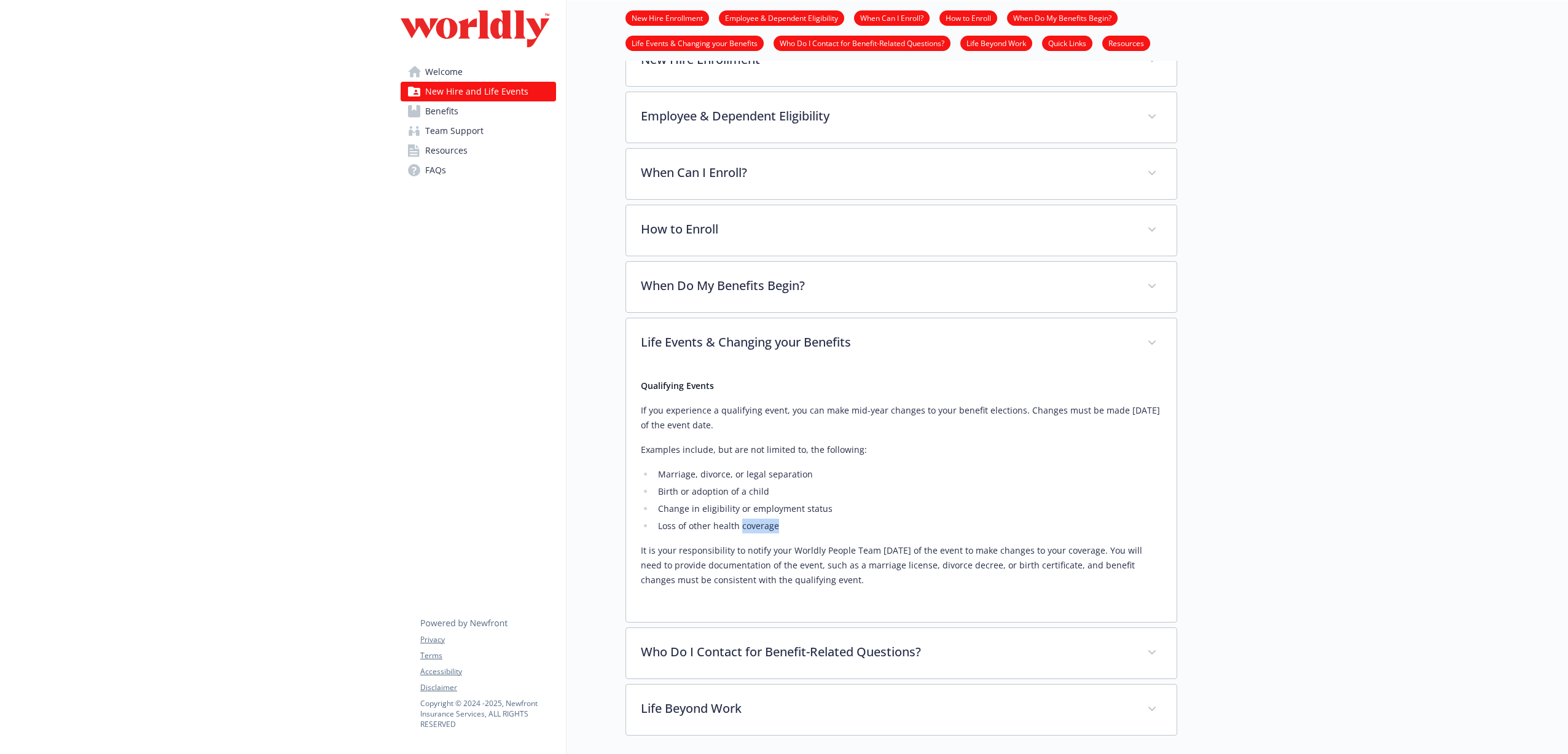
click at [764, 524] on li "Loss of other health coverage" at bounding box center [908, 526] width 507 height 15
drag, startPoint x: 746, startPoint y: 509, endPoint x: 720, endPoint y: 474, distance: 43.6
click at [720, 474] on ul "Marriage, divorce, or legal separation Birth or adoption of a child Change in e…" at bounding box center [901, 500] width 521 height 66
click at [720, 474] on li "Marriage, divorce, or legal separation" at bounding box center [908, 474] width 507 height 15
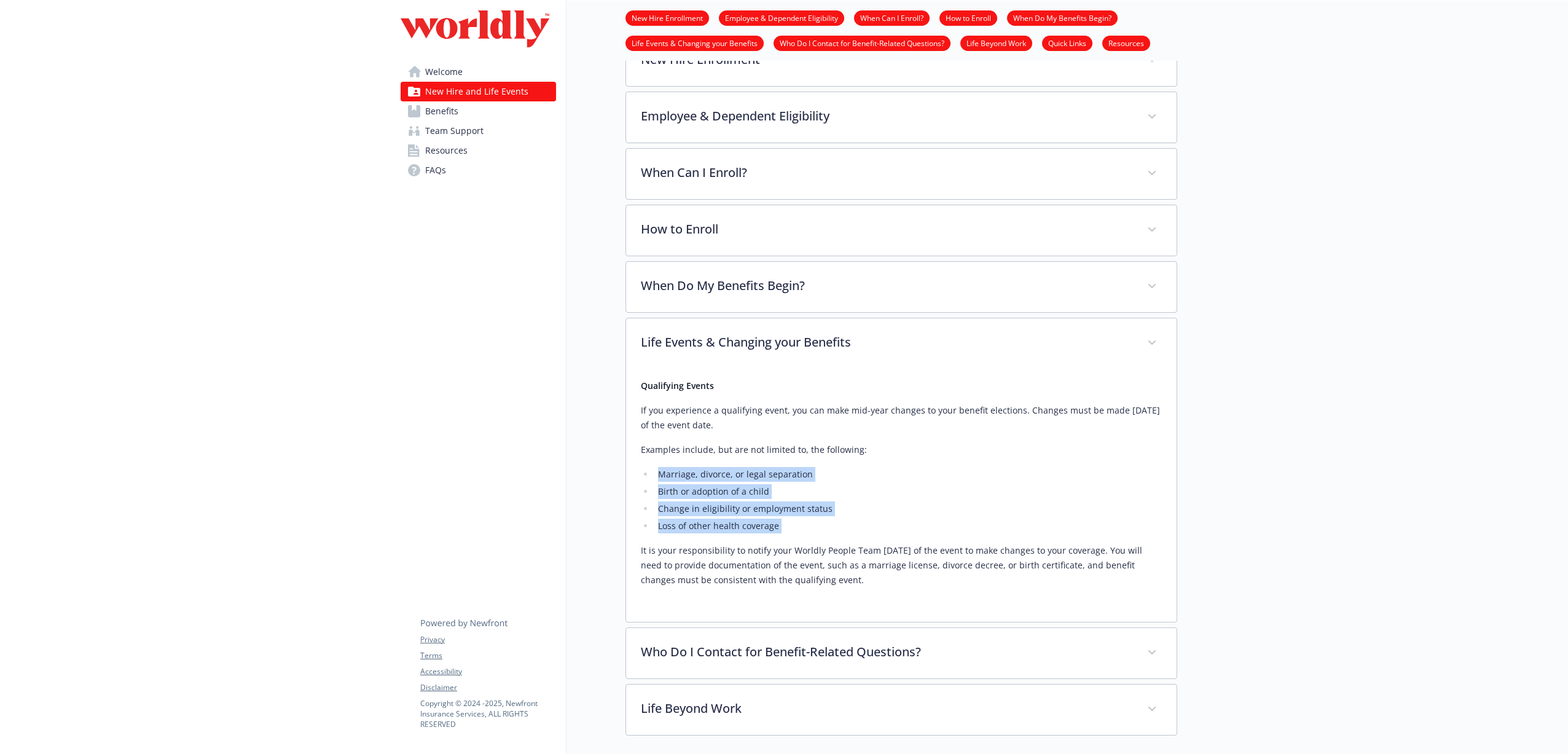
drag, startPoint x: 720, startPoint y: 474, endPoint x: 759, endPoint y: 532, distance: 69.9
click at [759, 532] on ul "Marriage, divorce, or legal separation Birth or adoption of a child Change in e…" at bounding box center [901, 500] width 521 height 66
click at [759, 532] on li "Loss of other health coverage" at bounding box center [908, 526] width 507 height 15
drag, startPoint x: 736, startPoint y: 504, endPoint x: 714, endPoint y: 476, distance: 35.6
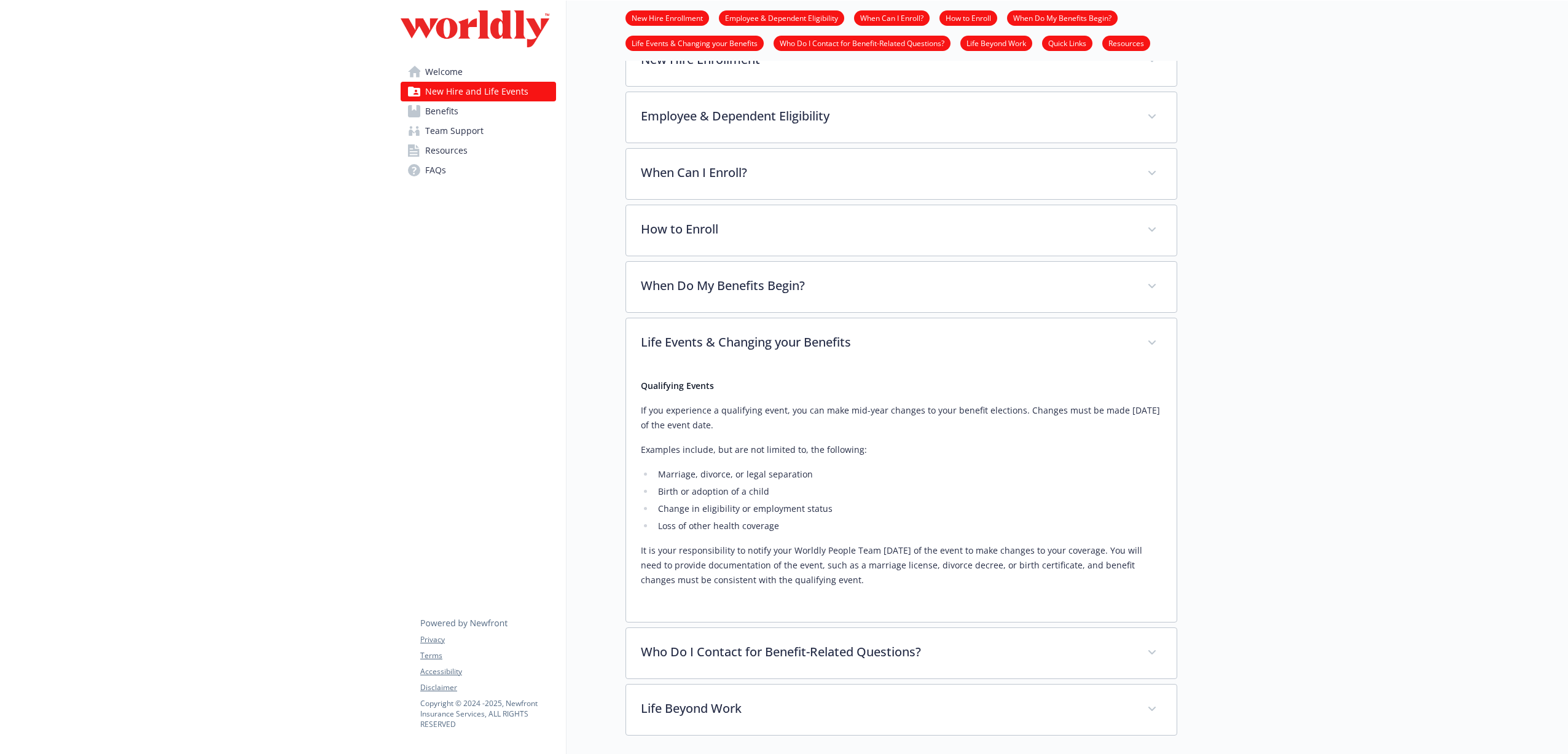
click at [714, 476] on ul "Marriage, divorce, or legal separation Birth or adoption of a child Change in e…" at bounding box center [901, 500] width 521 height 66
click at [714, 476] on li "Marriage, divorce, or legal separation" at bounding box center [908, 474] width 507 height 15
drag, startPoint x: 714, startPoint y: 476, endPoint x: 753, endPoint y: 519, distance: 58.1
click at [753, 519] on ul "Marriage, divorce, or legal separation Birth or adoption of a child Change in e…" at bounding box center [901, 500] width 521 height 66
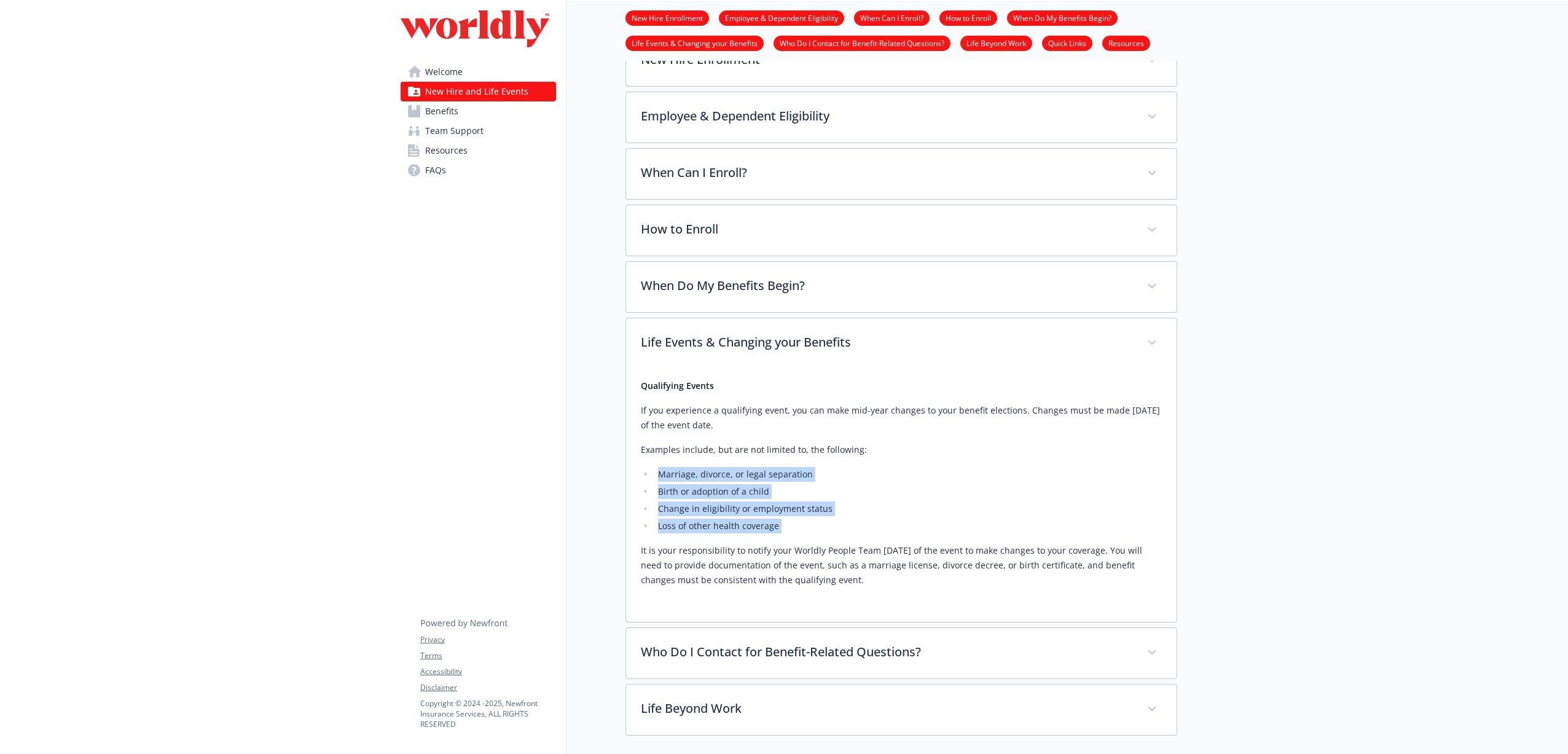
click at [753, 519] on li "Loss of other health coverage" at bounding box center [908, 526] width 507 height 15
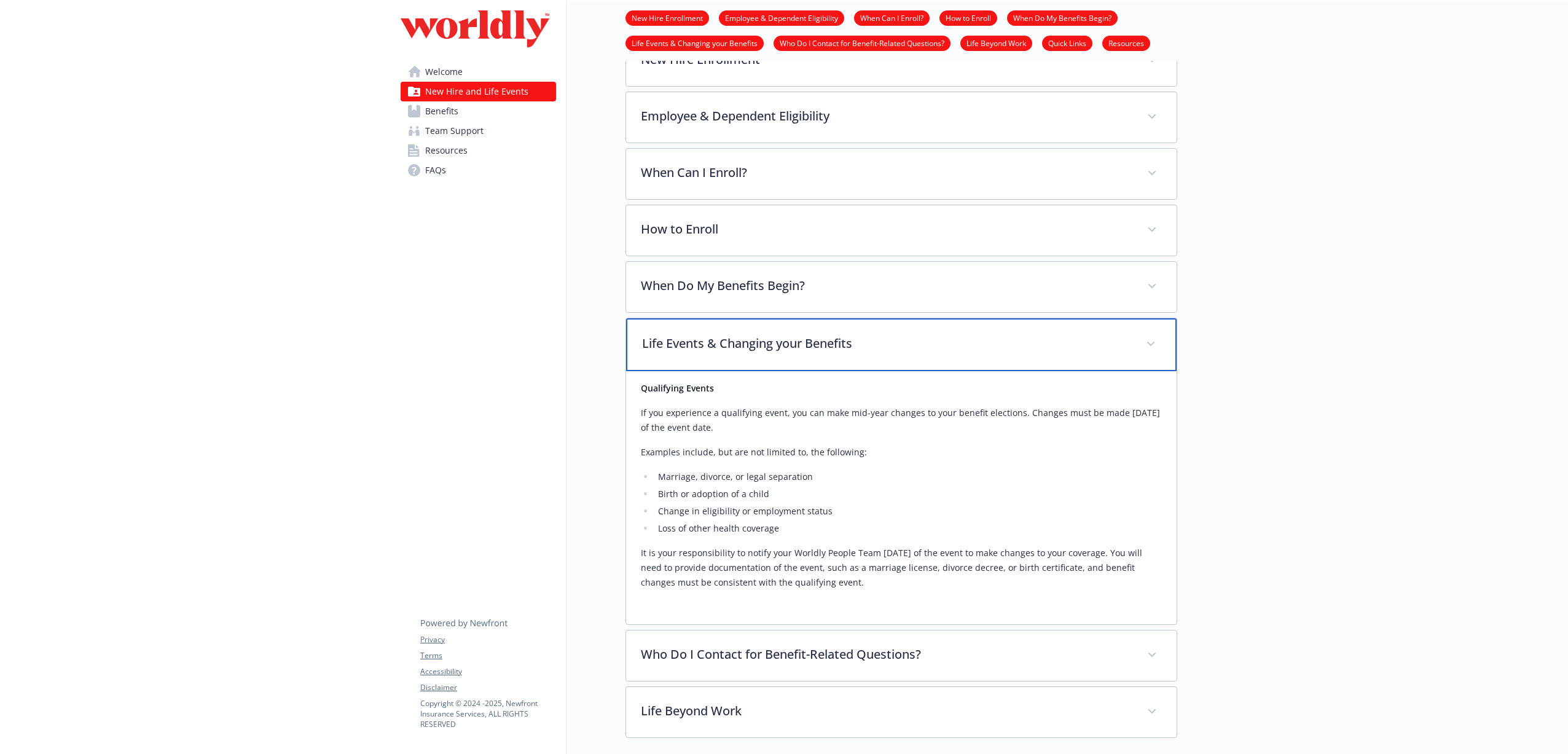
click at [788, 344] on p "Life Events & Changing your Benefits" at bounding box center [887, 344] width 489 height 19
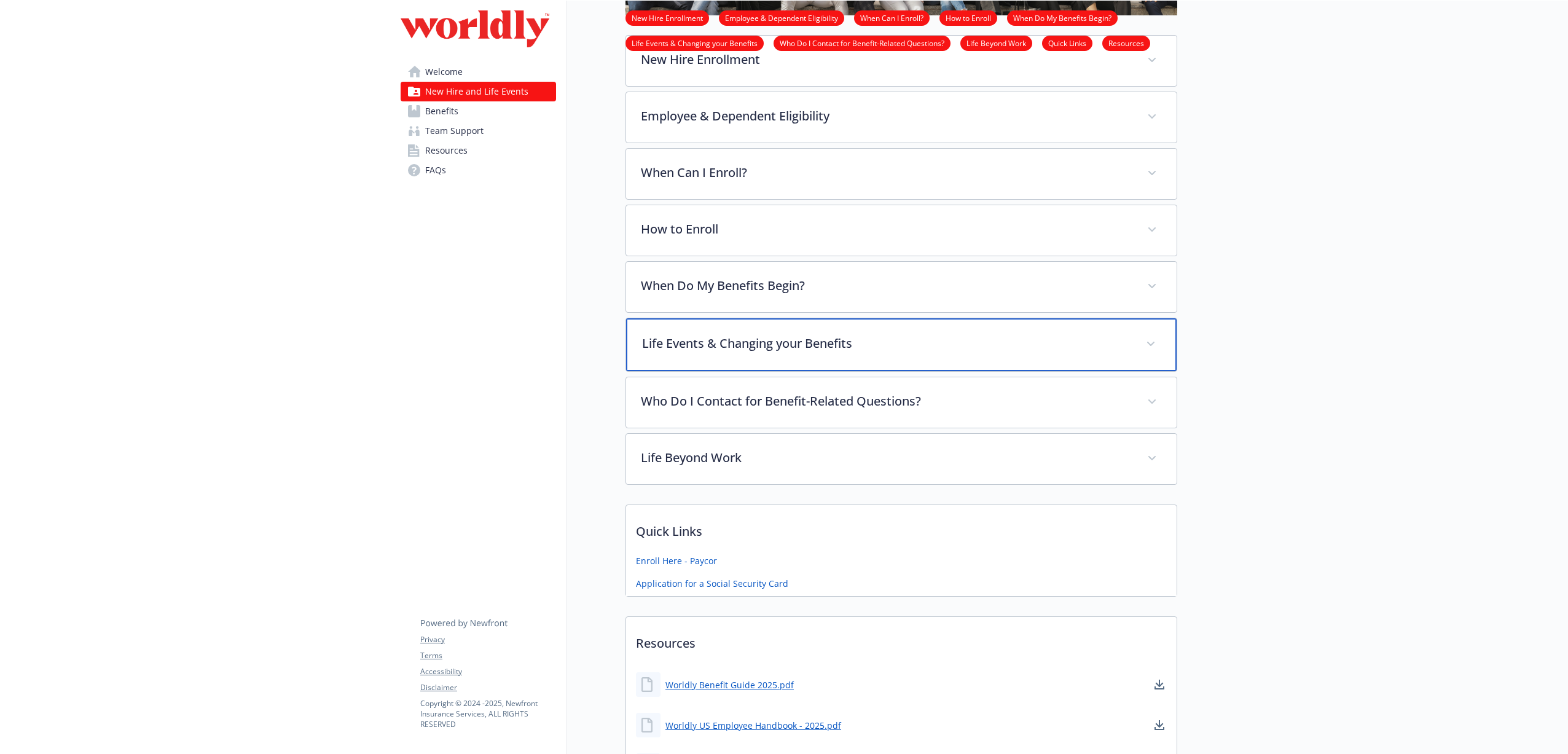
scroll to position [0, 0]
